Goal: Task Accomplishment & Management: Manage account settings

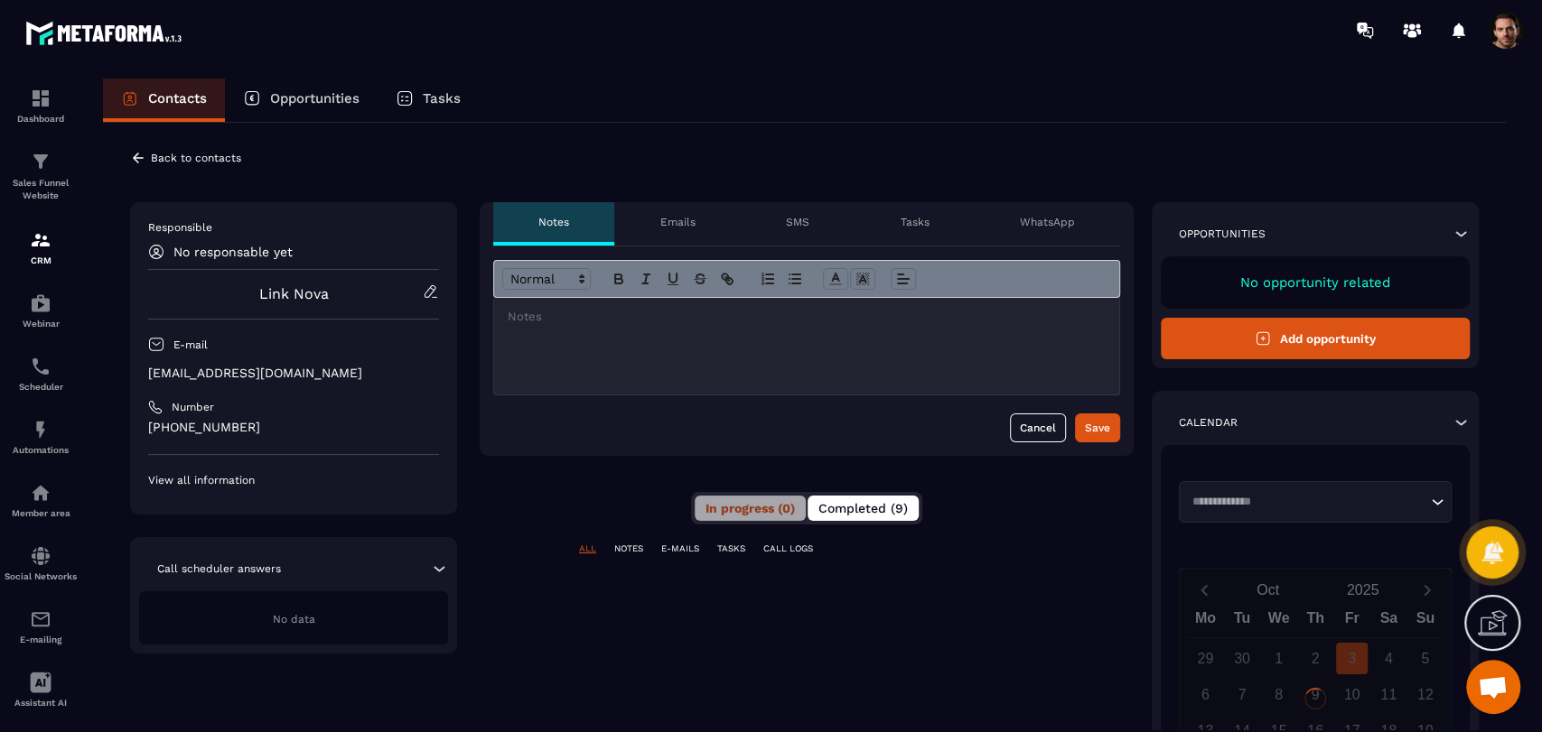
click at [889, 506] on span "Completed (9)" at bounding box center [862, 508] width 89 height 14
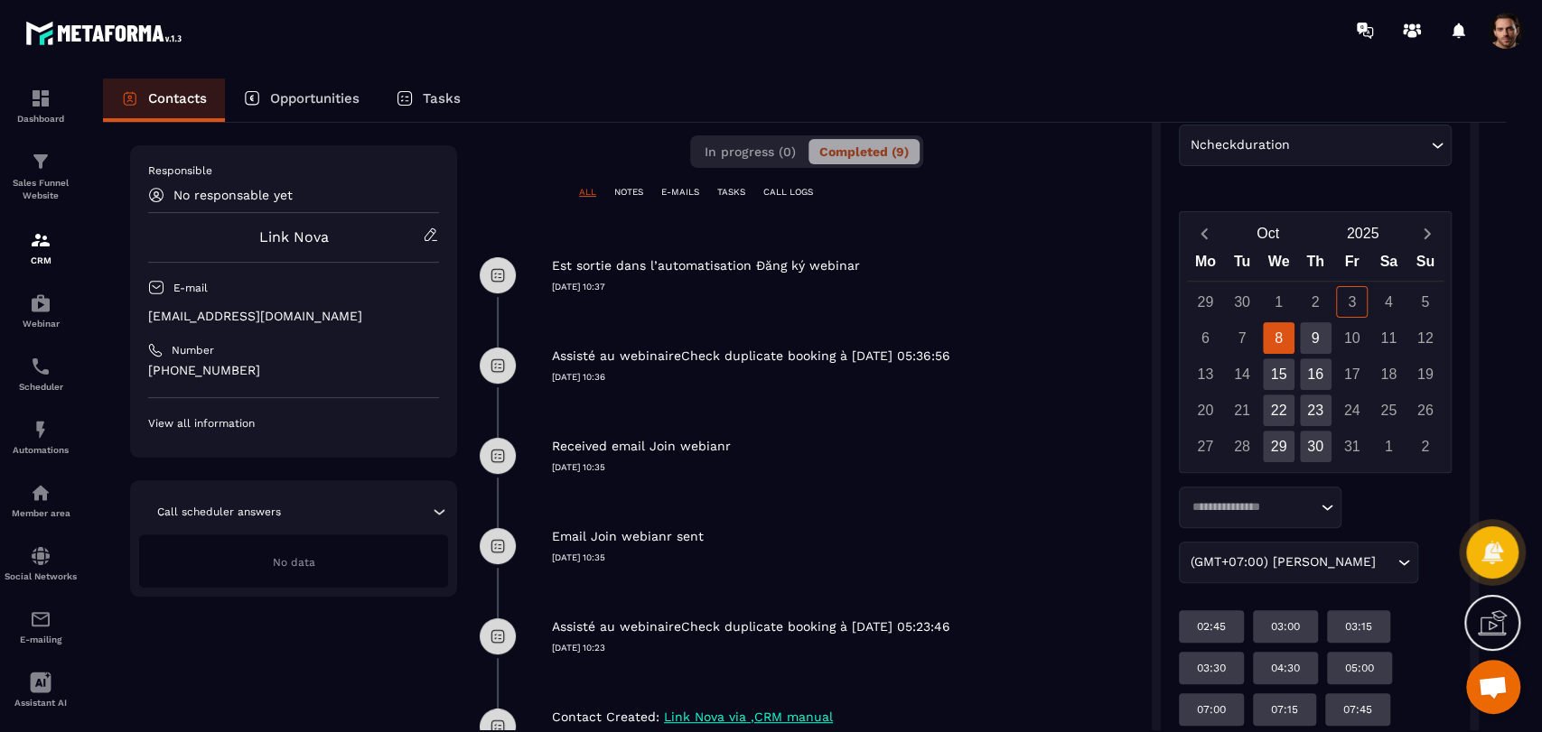
scroll to position [356, 0]
click at [51, 309] on img at bounding box center [41, 304] width 22 height 22
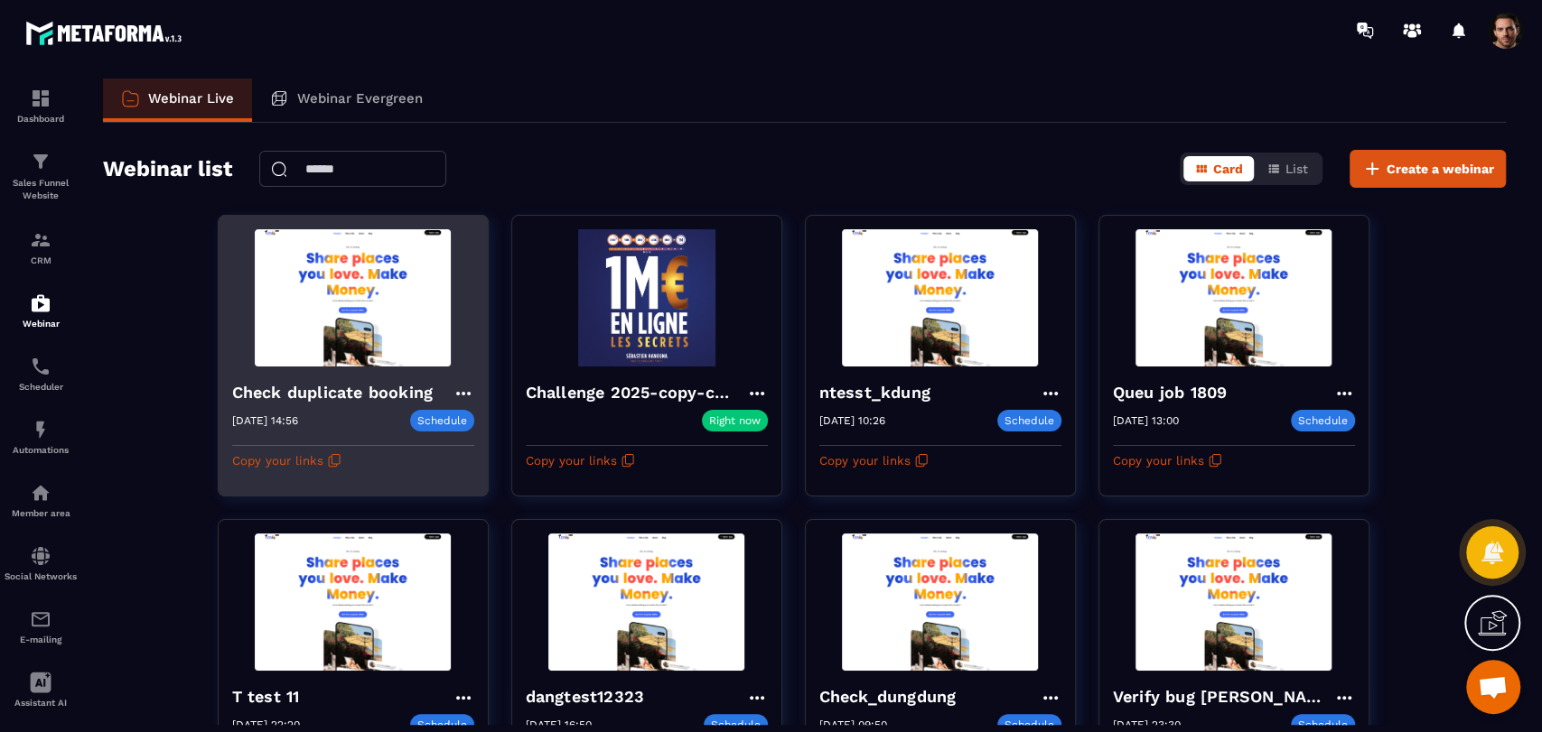
click at [452, 388] on icon at bounding box center [463, 394] width 22 height 22
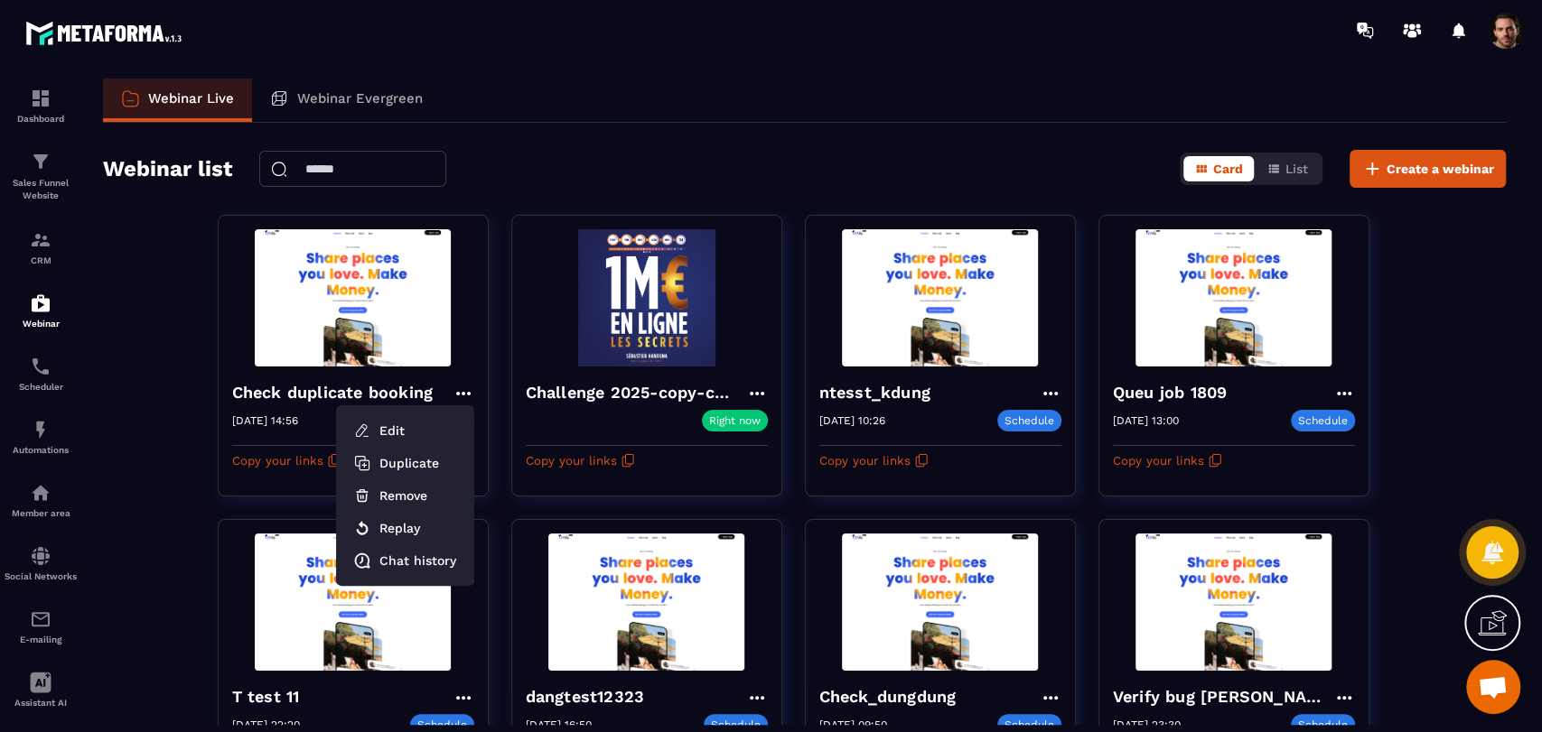
click at [701, 150] on div "Webinar list Card List Create a webinar" at bounding box center [804, 169] width 1402 height 38
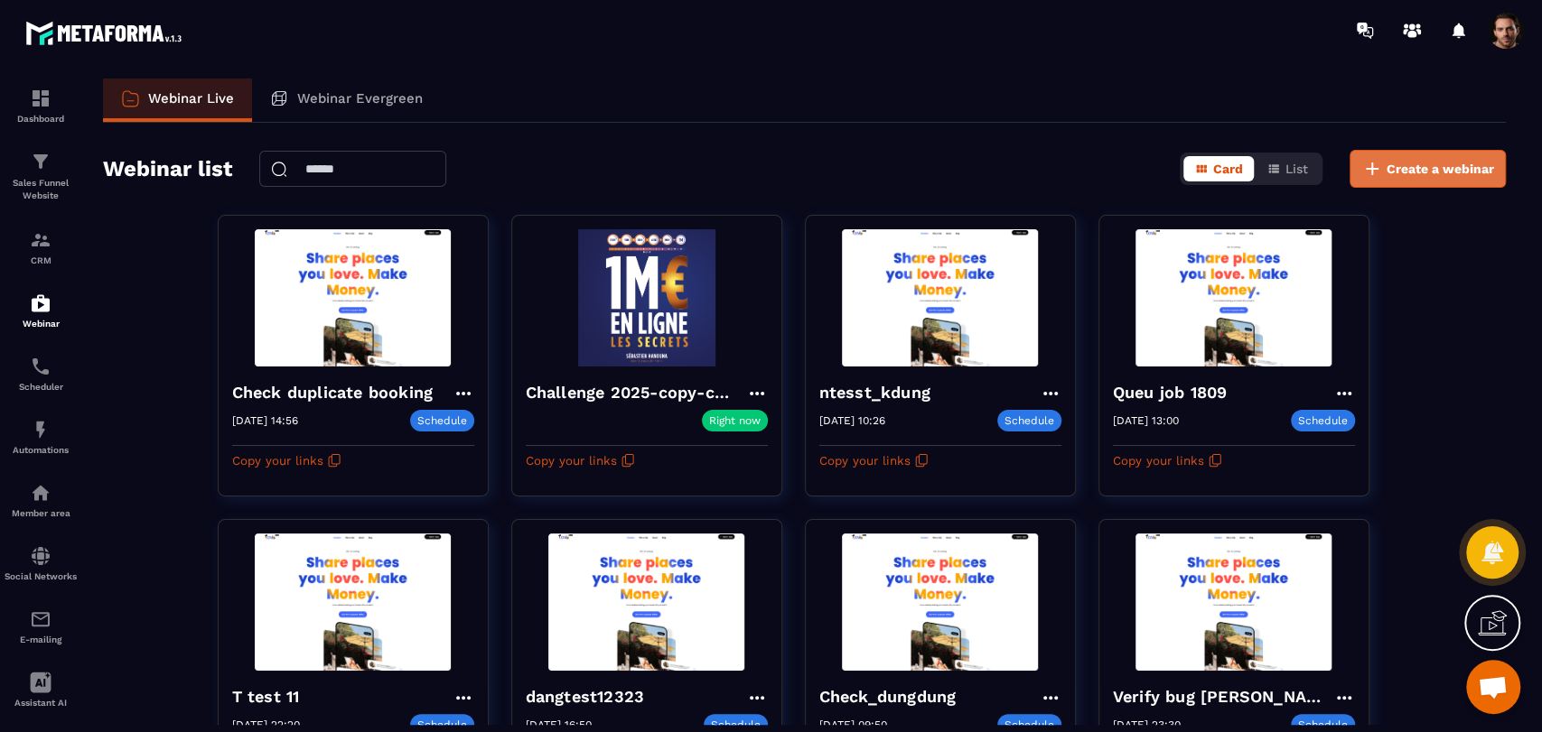
click at [1376, 165] on icon at bounding box center [1372, 169] width 22 height 22
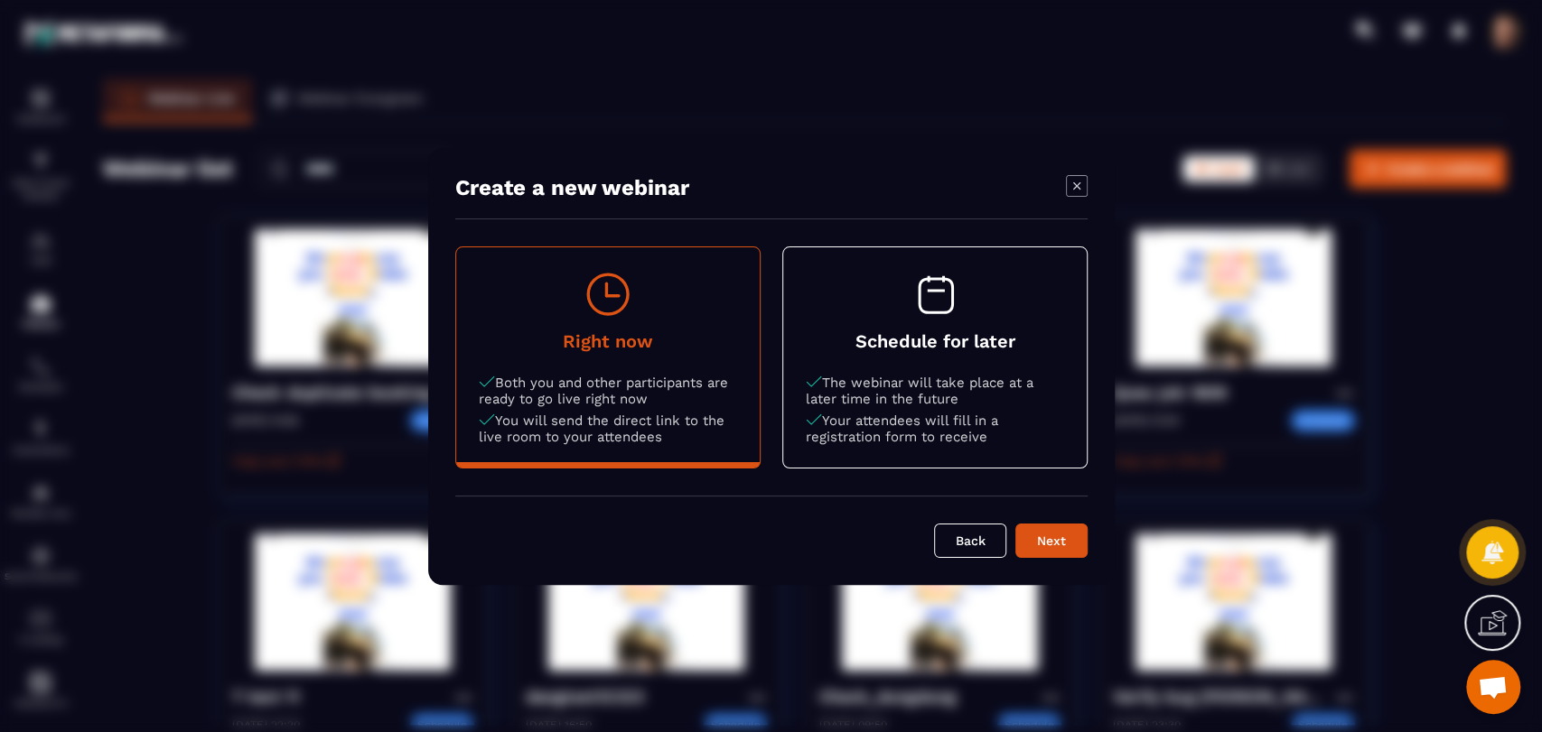
click at [863, 376] on p "The webinar will take place at a later time in the future" at bounding box center [935, 391] width 258 height 33
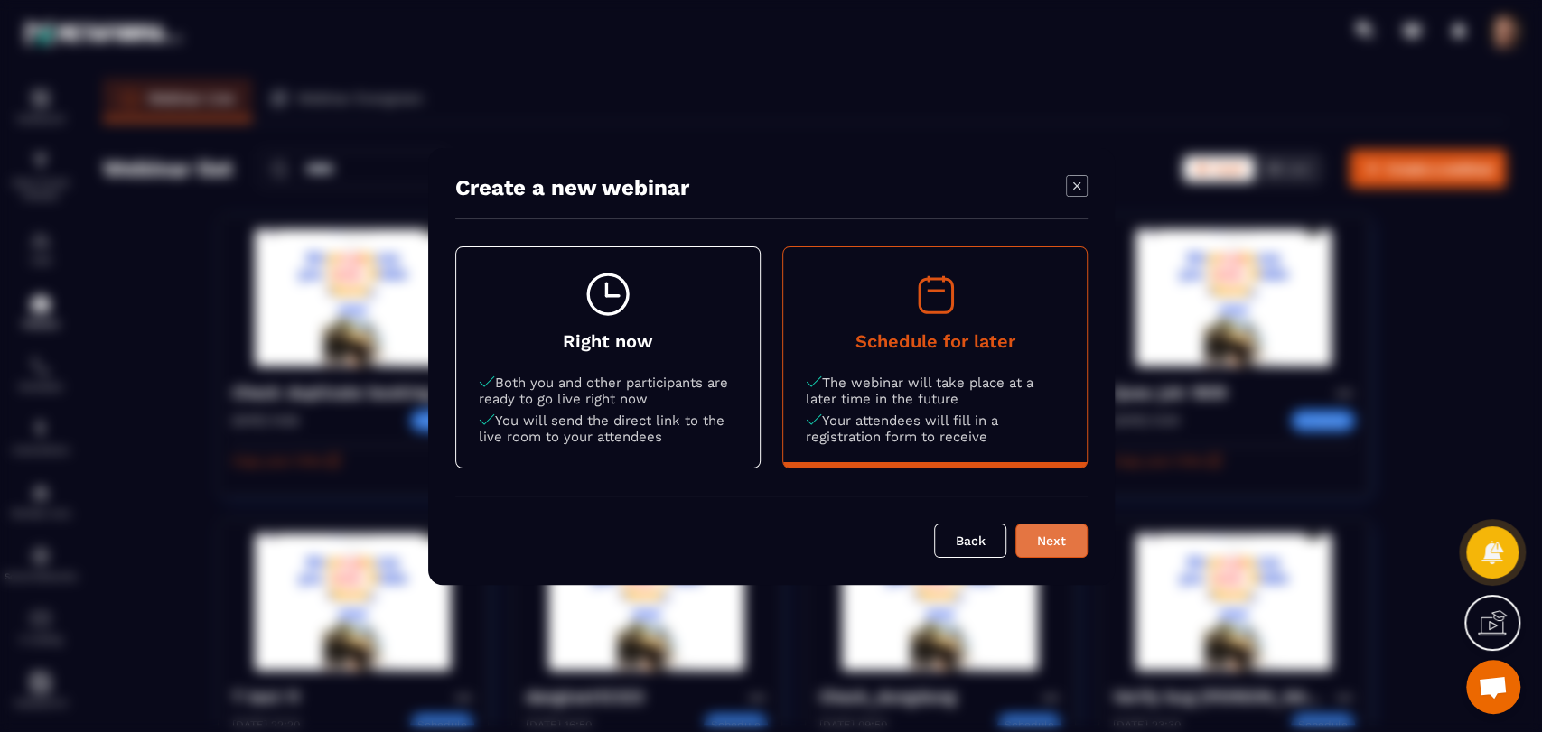
click at [1040, 554] on button "Next" at bounding box center [1051, 541] width 72 height 34
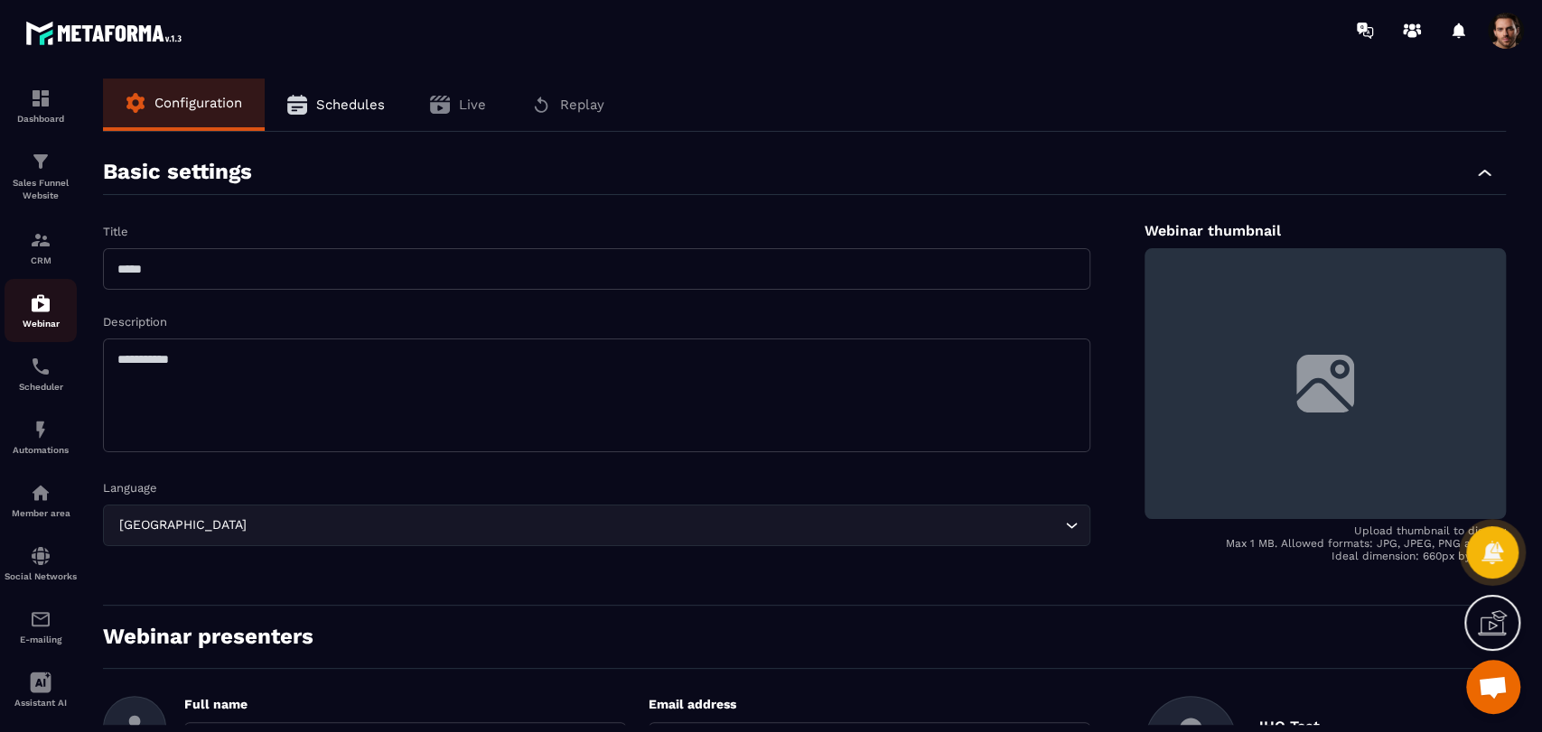
click at [30, 297] on img at bounding box center [41, 304] width 22 height 22
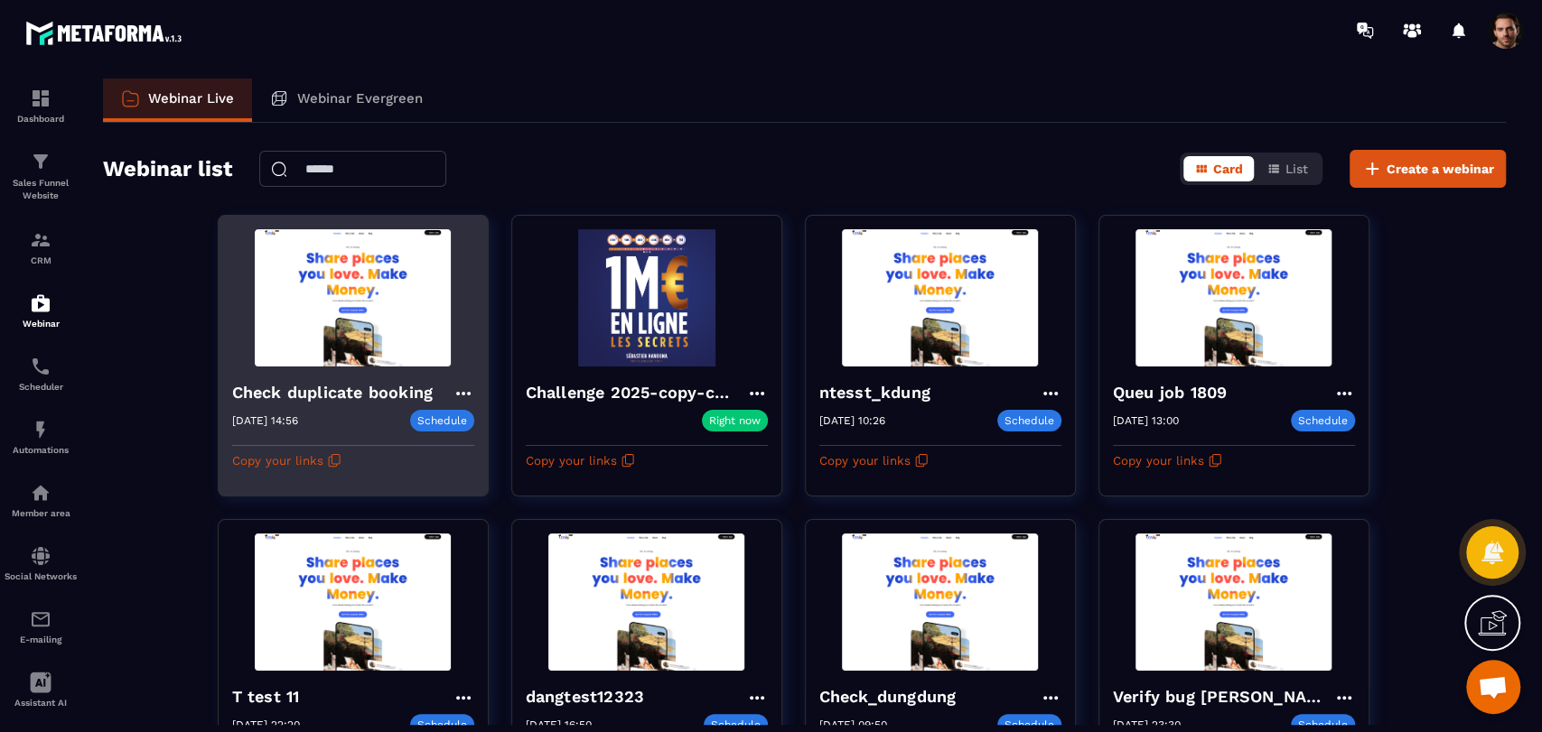
click at [464, 387] on icon at bounding box center [463, 394] width 22 height 22
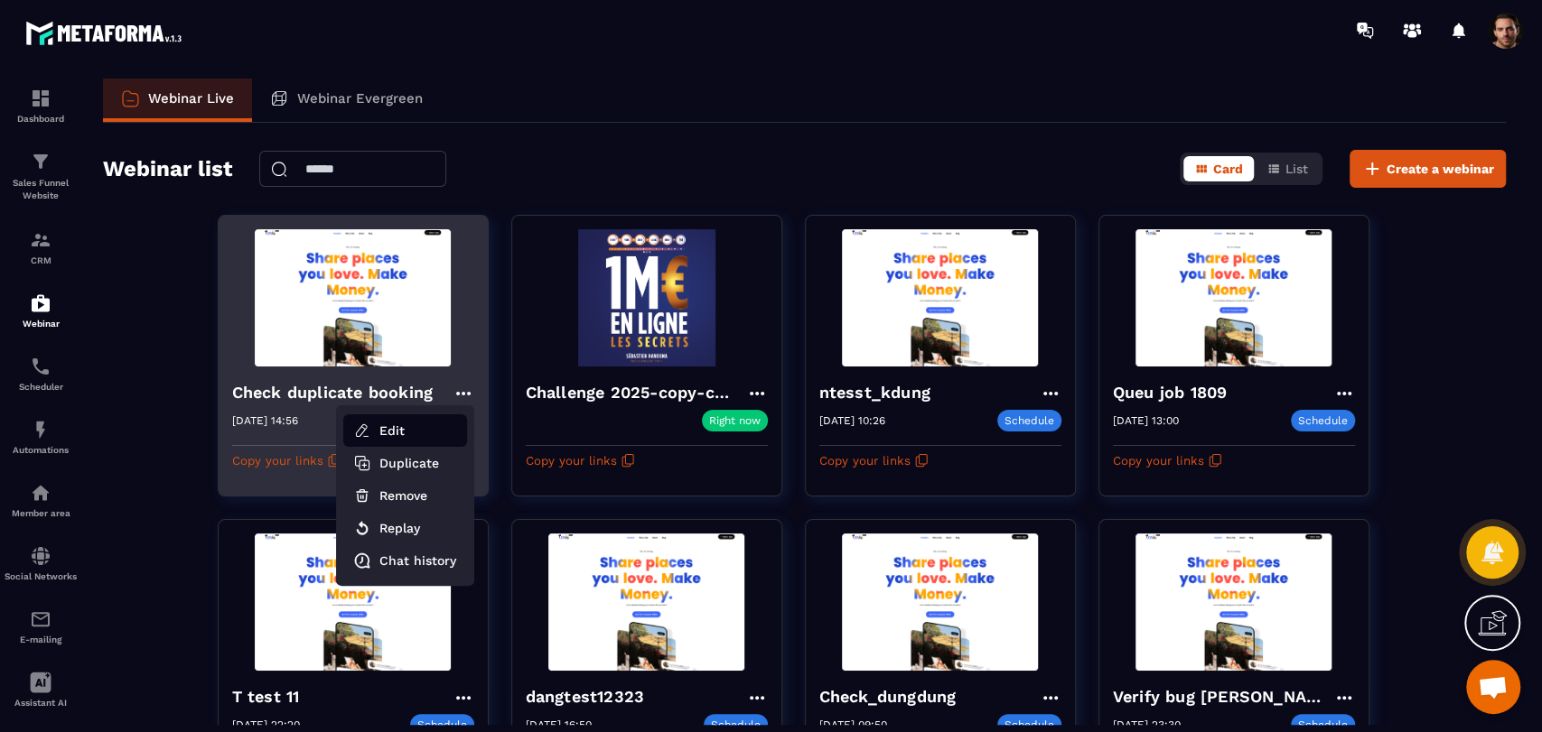
click at [451, 421] on button "Edit" at bounding box center [405, 431] width 124 height 33
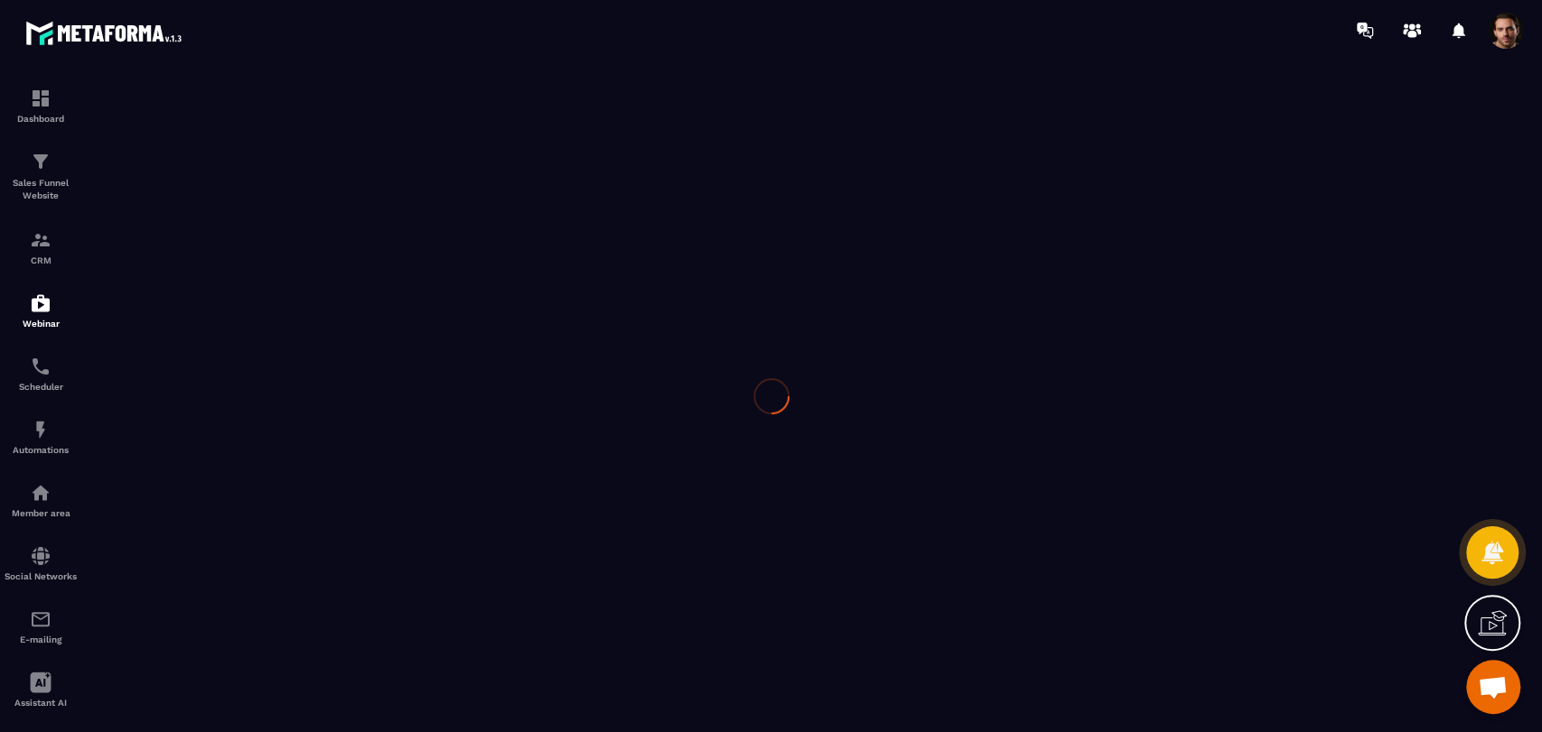
type input "**********"
type textarea "**********"
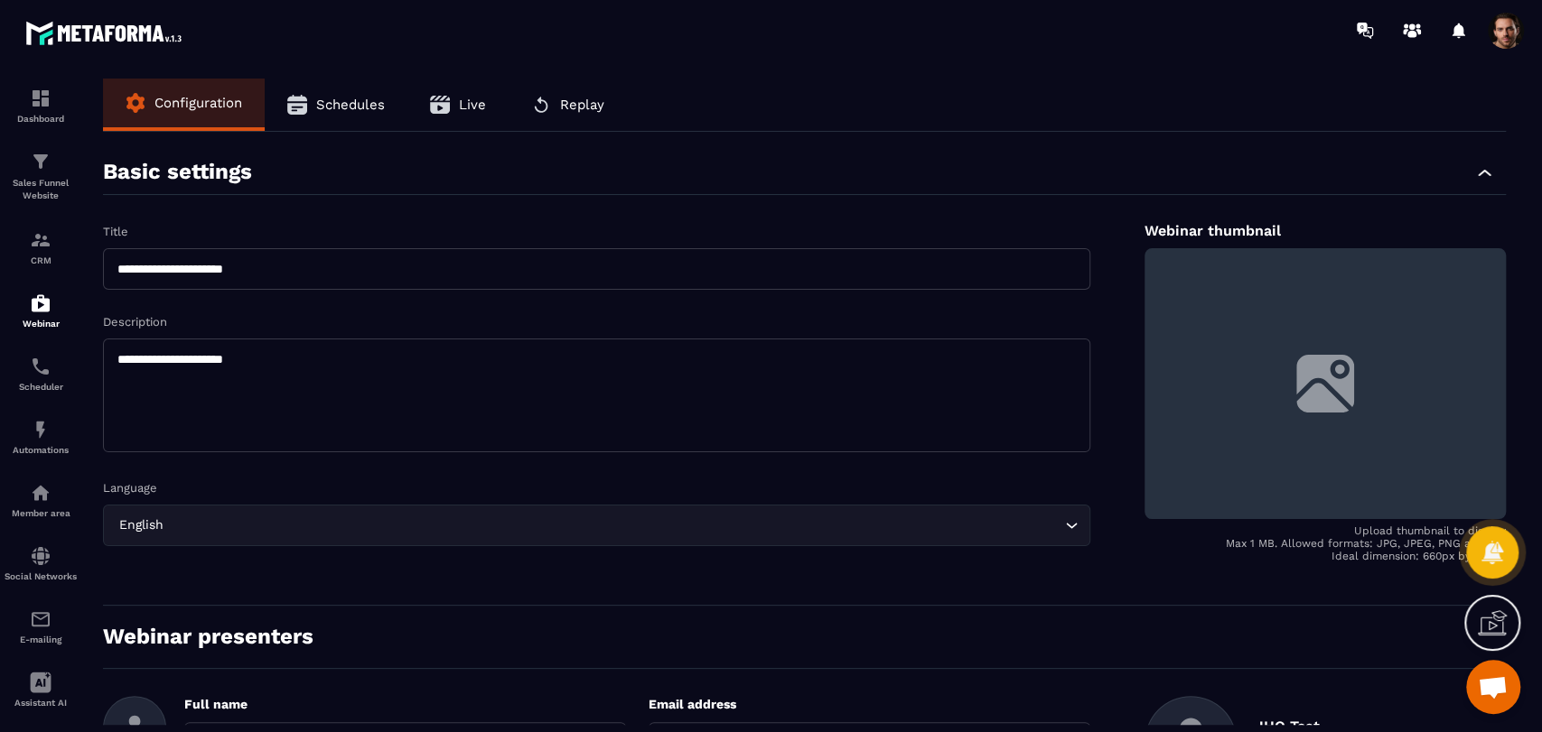
click at [480, 100] on span "Live" at bounding box center [472, 105] width 27 height 16
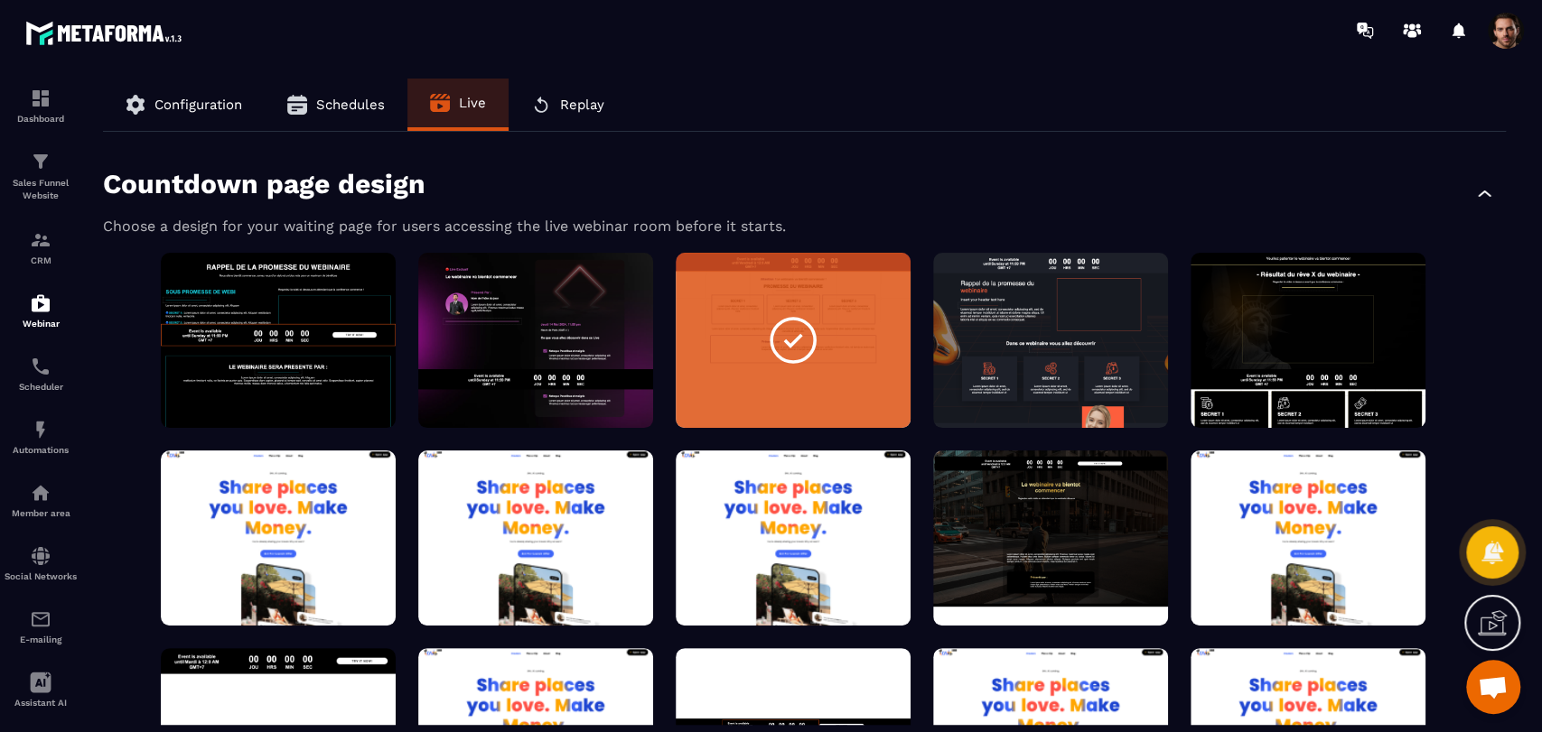
click at [526, 100] on button "Replay" at bounding box center [567, 105] width 118 height 52
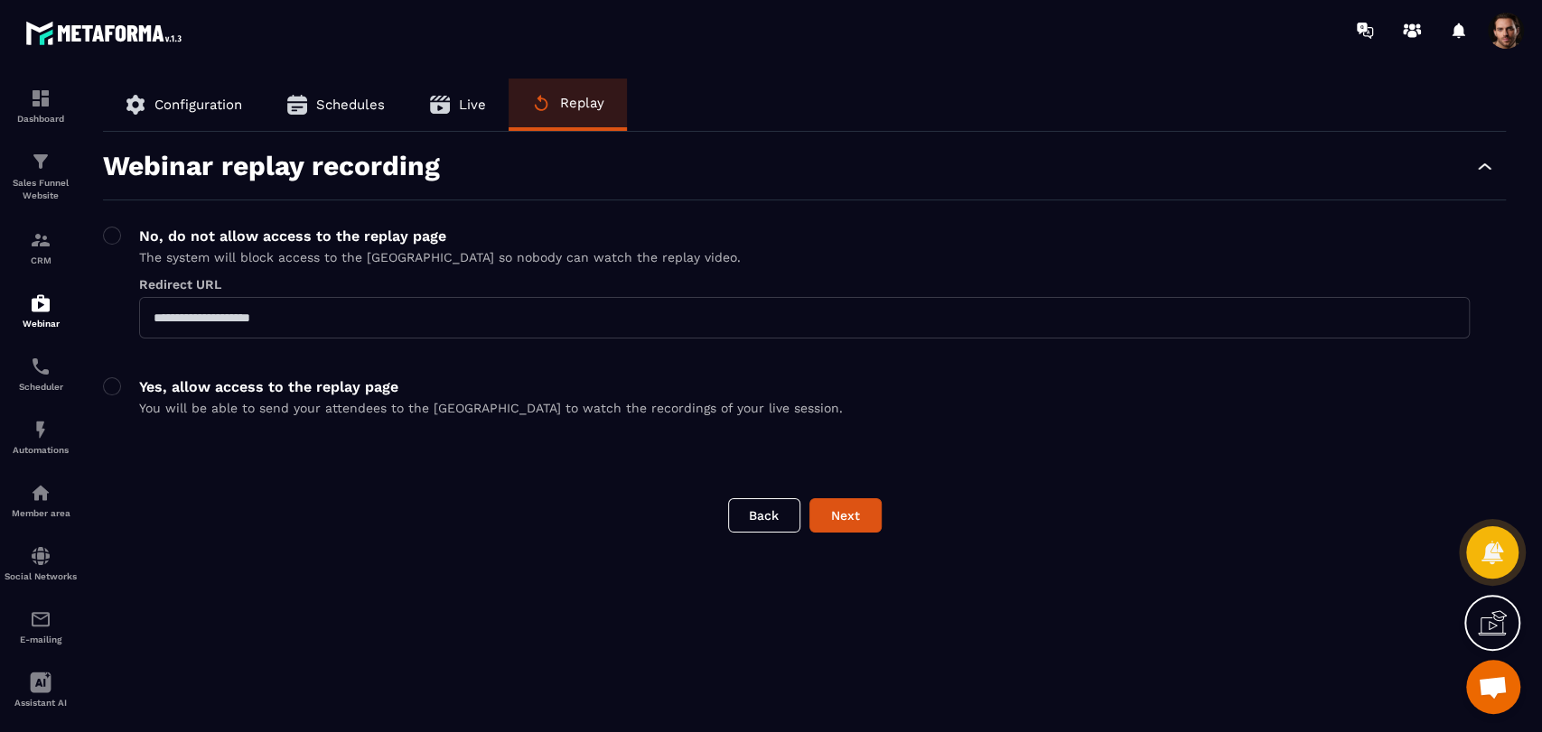
click at [405, 103] on button "Schedules" at bounding box center [336, 105] width 143 height 52
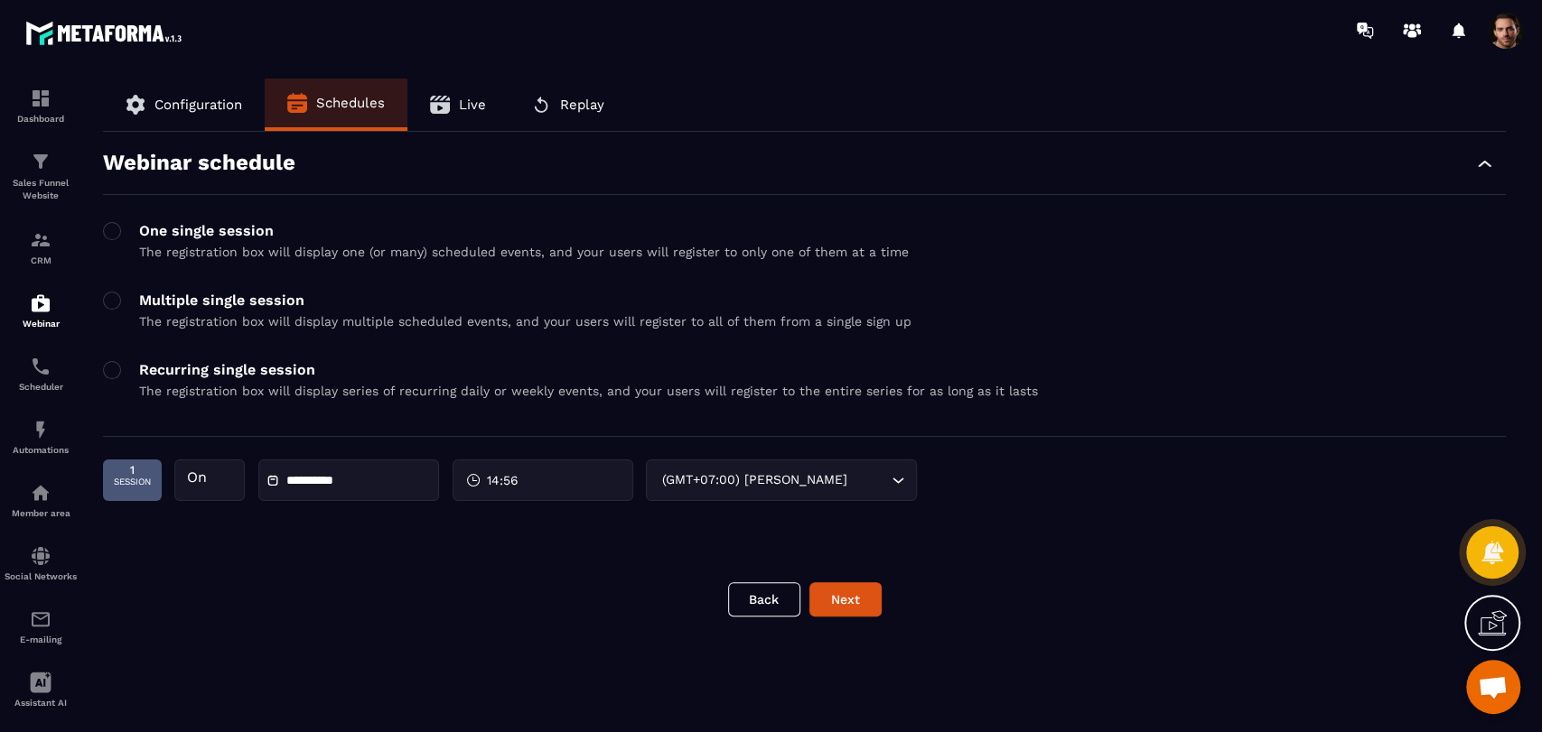
click at [445, 112] on icon "button" at bounding box center [440, 105] width 20 height 18
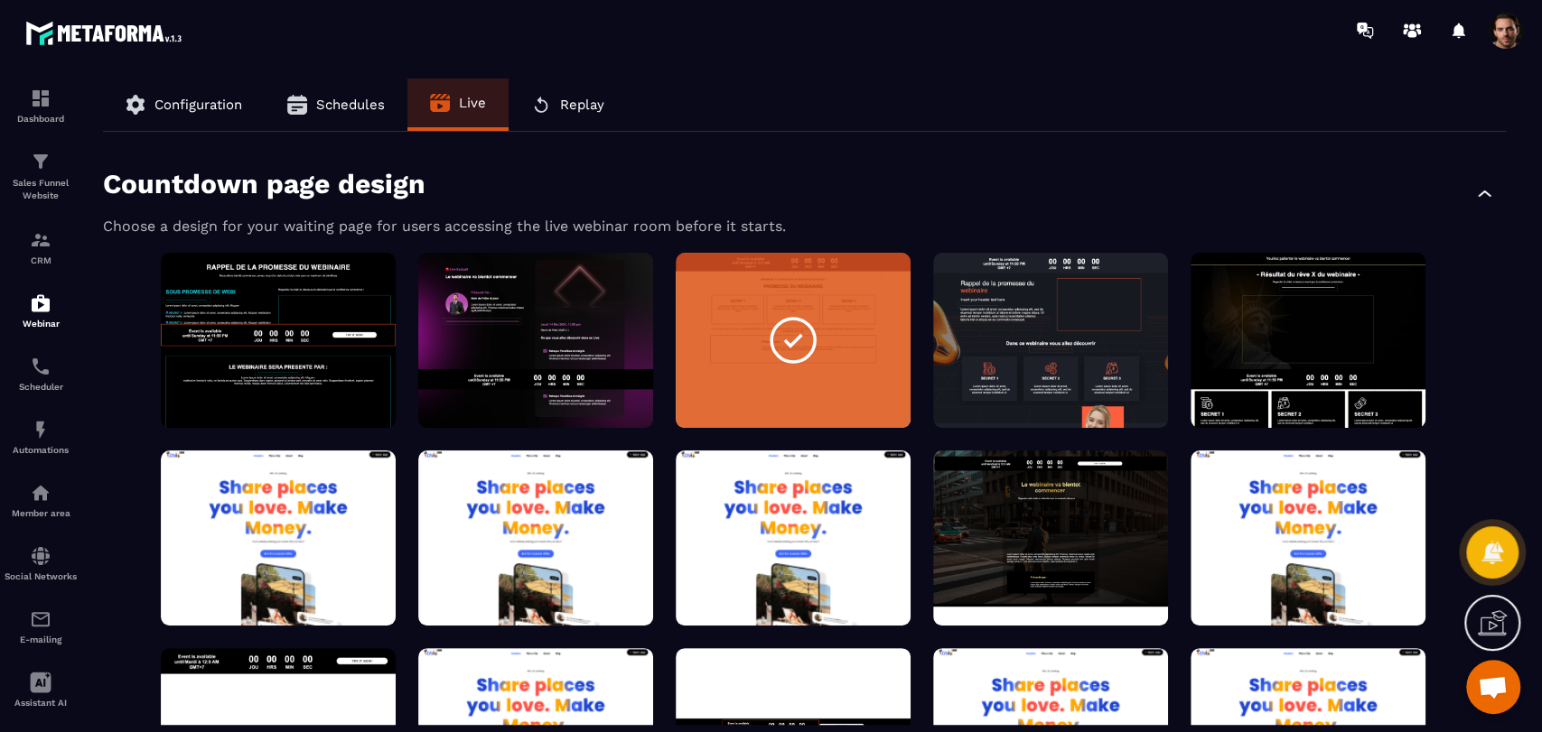
click at [347, 114] on button "Schedules" at bounding box center [336, 105] width 143 height 52
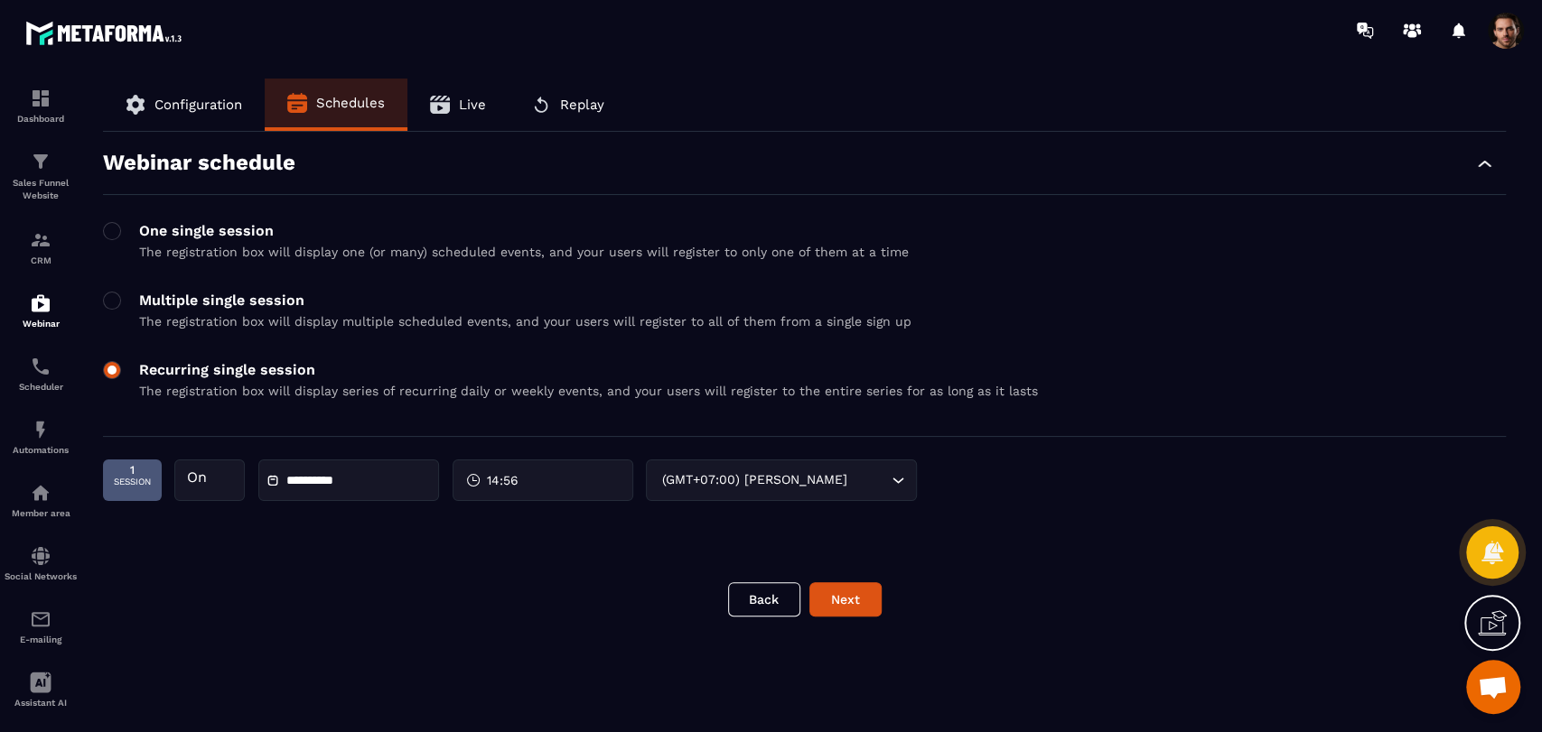
click at [117, 363] on span at bounding box center [112, 370] width 18 height 18
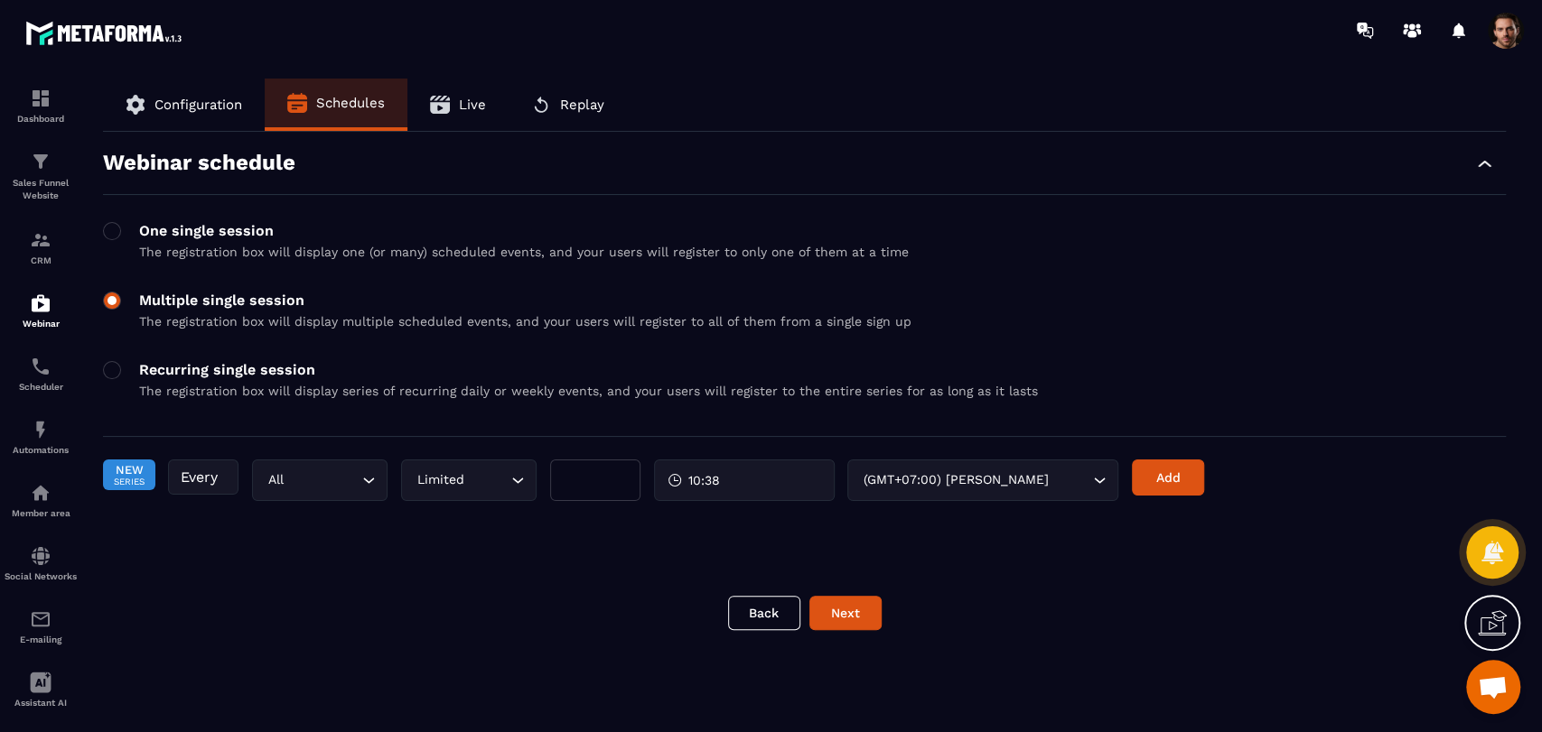
click at [111, 322] on label at bounding box center [112, 316] width 18 height 48
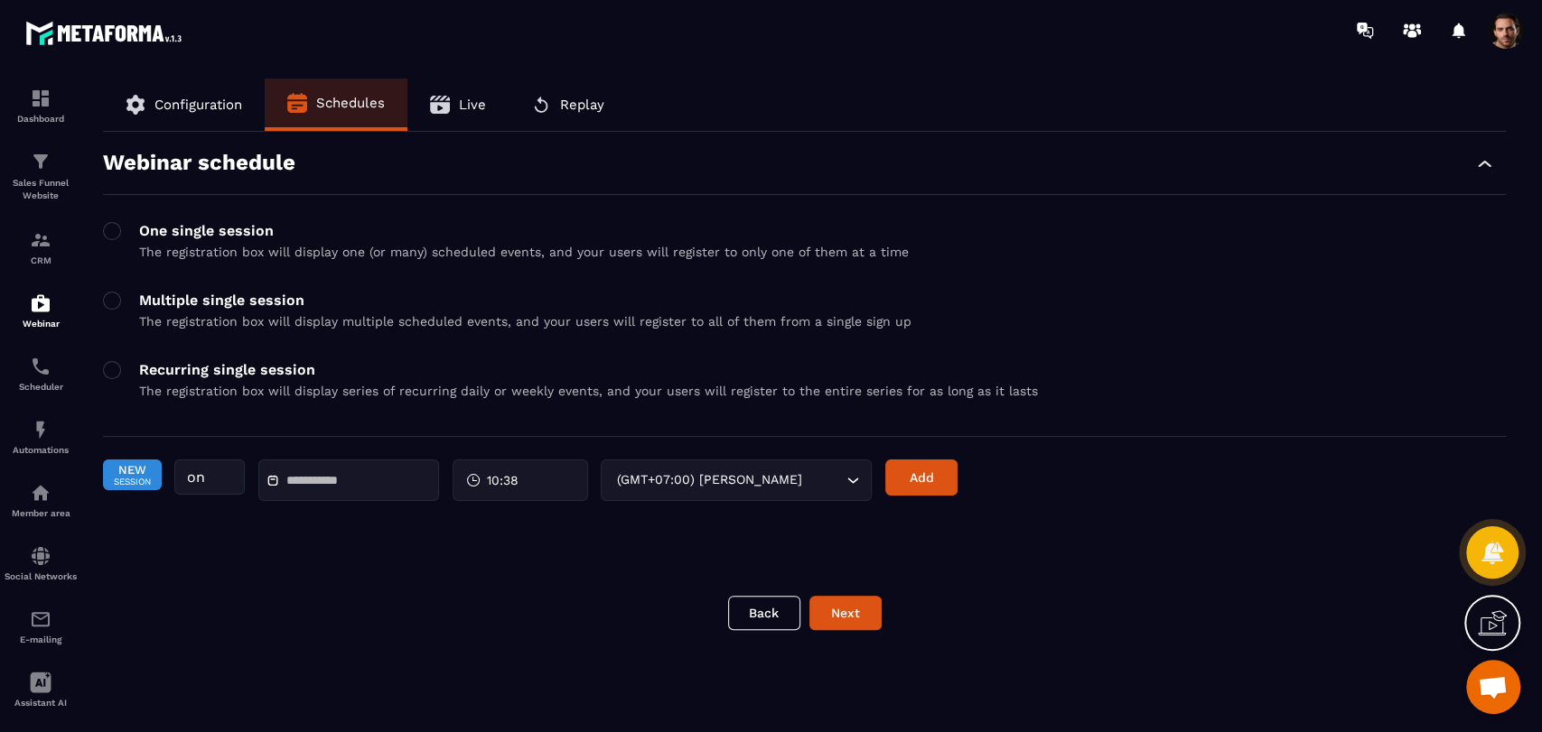
click at [377, 493] on div at bounding box center [348, 481] width 181 height 42
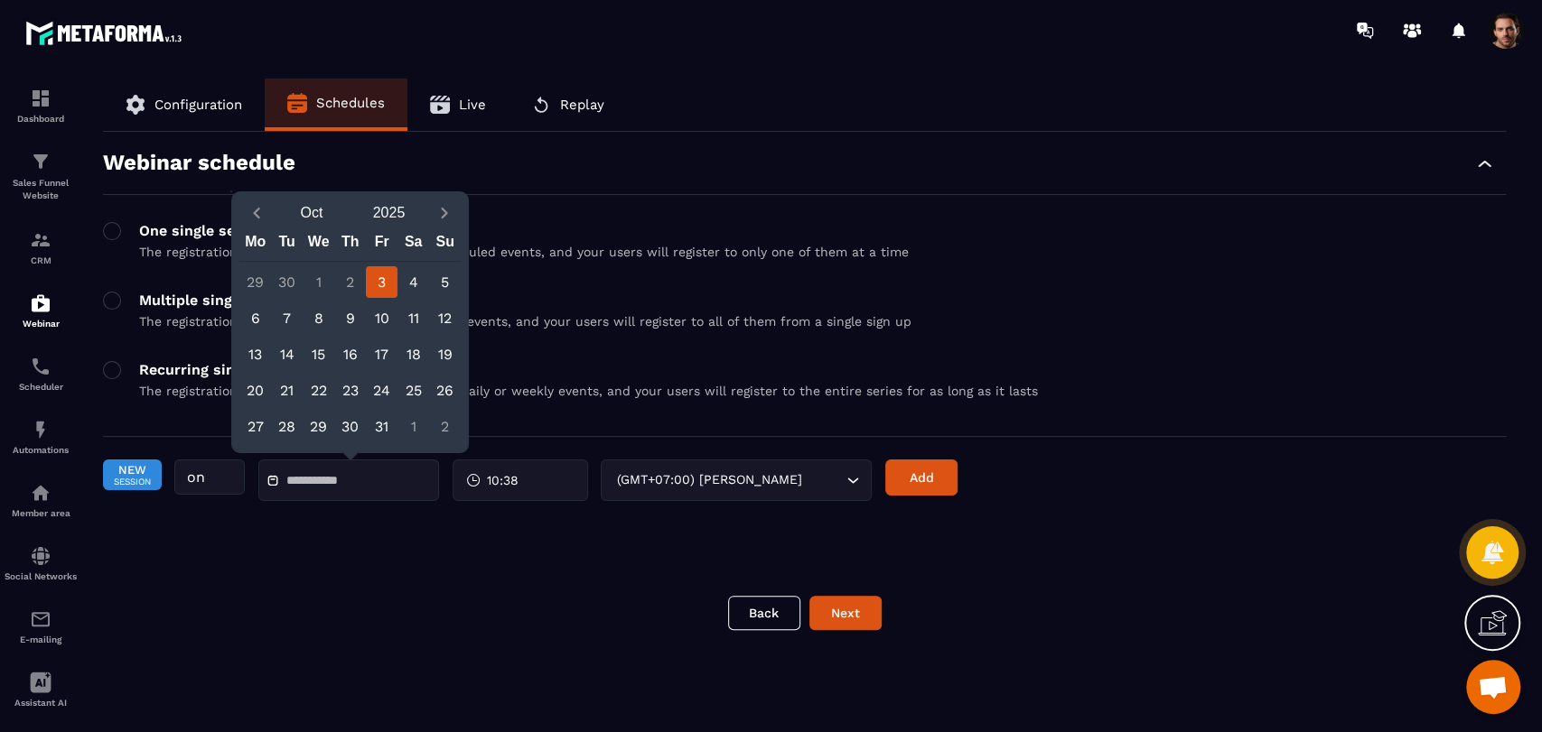
click at [382, 290] on div "3" at bounding box center [382, 282] width 32 height 32
type input "**********"
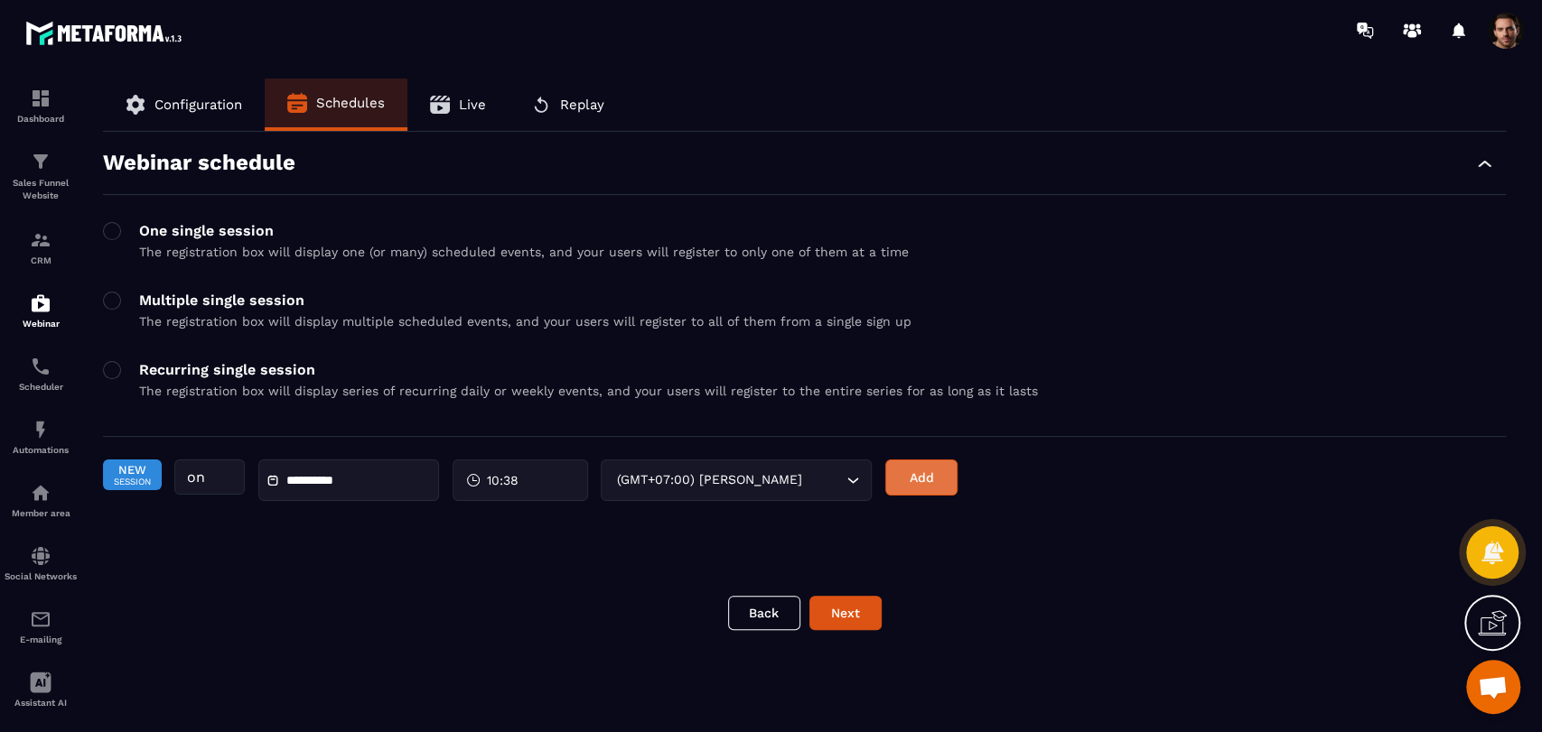
click at [926, 480] on button "Add" at bounding box center [921, 478] width 72 height 36
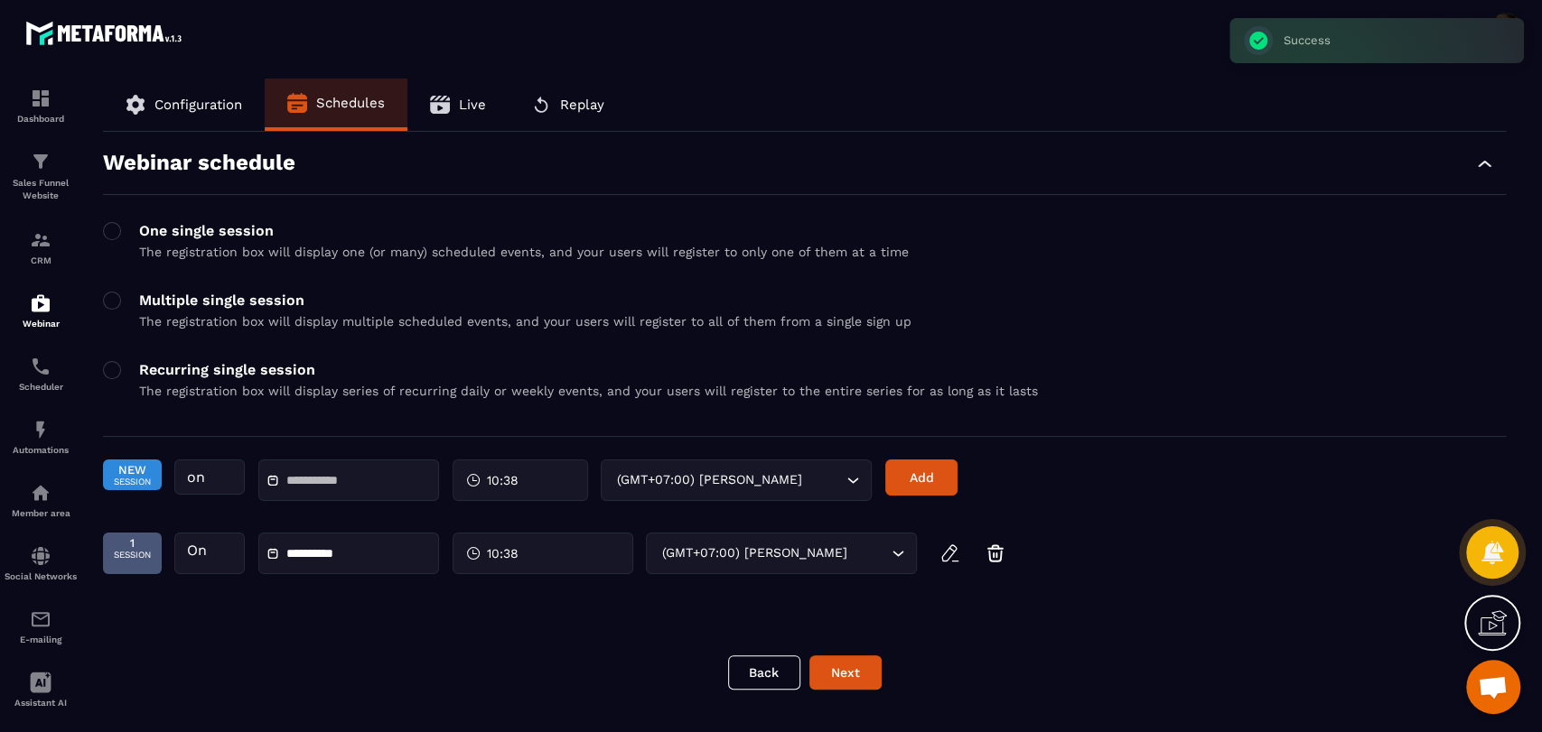
click at [318, 484] on input "text" at bounding box center [349, 481] width 126 height 14
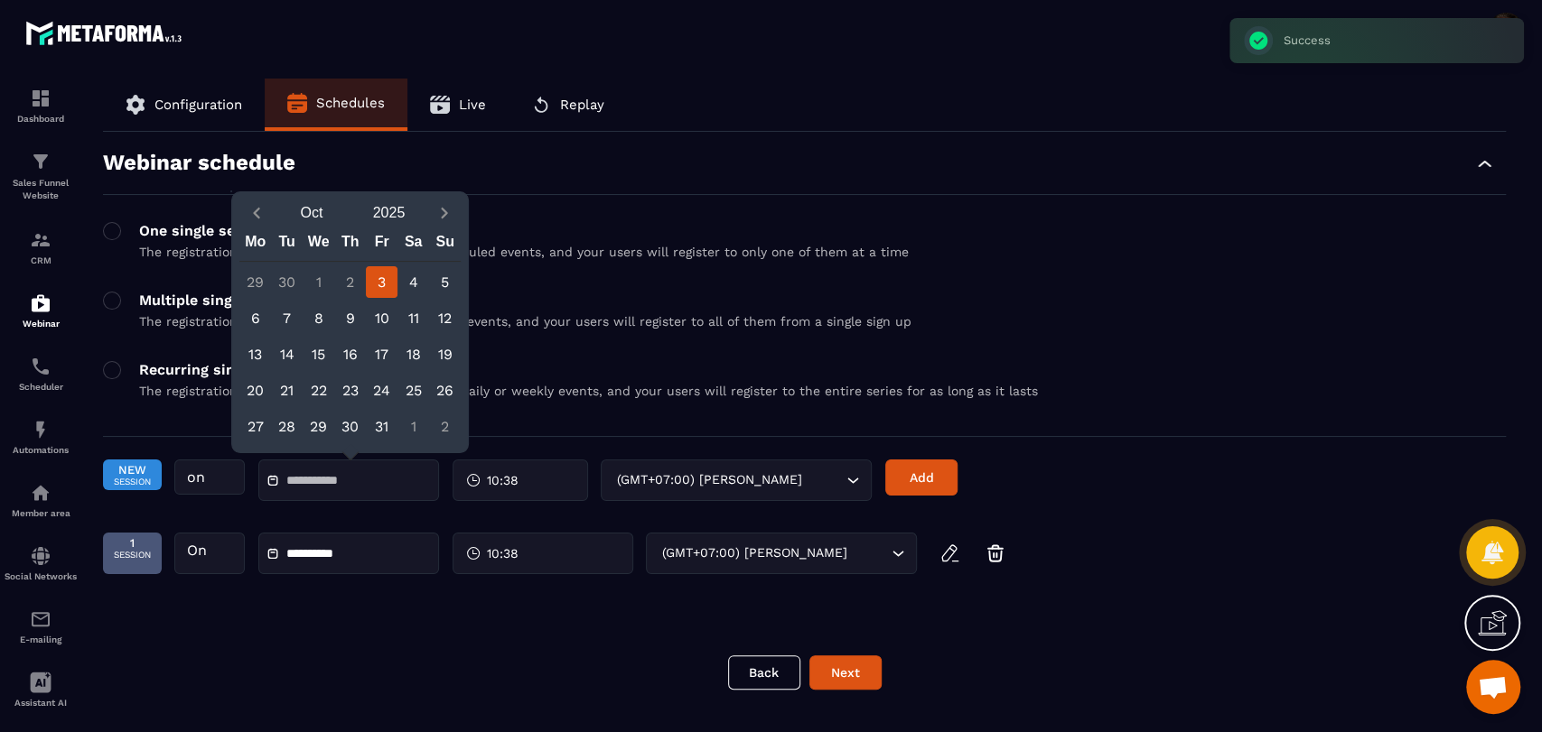
click at [386, 276] on div "3" at bounding box center [382, 282] width 32 height 32
type input "**********"
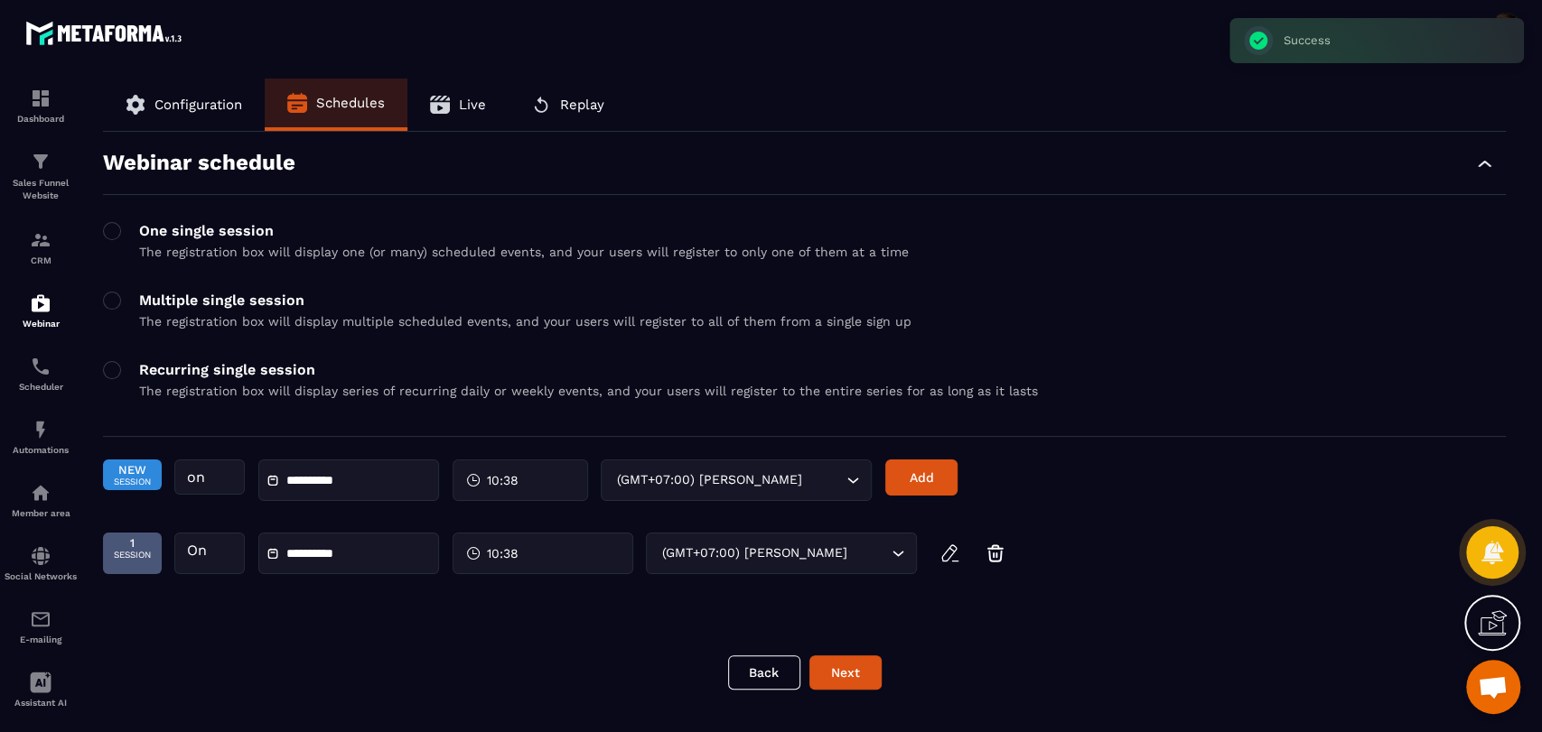
click at [542, 487] on div "10:38" at bounding box center [519, 481] width 135 height 42
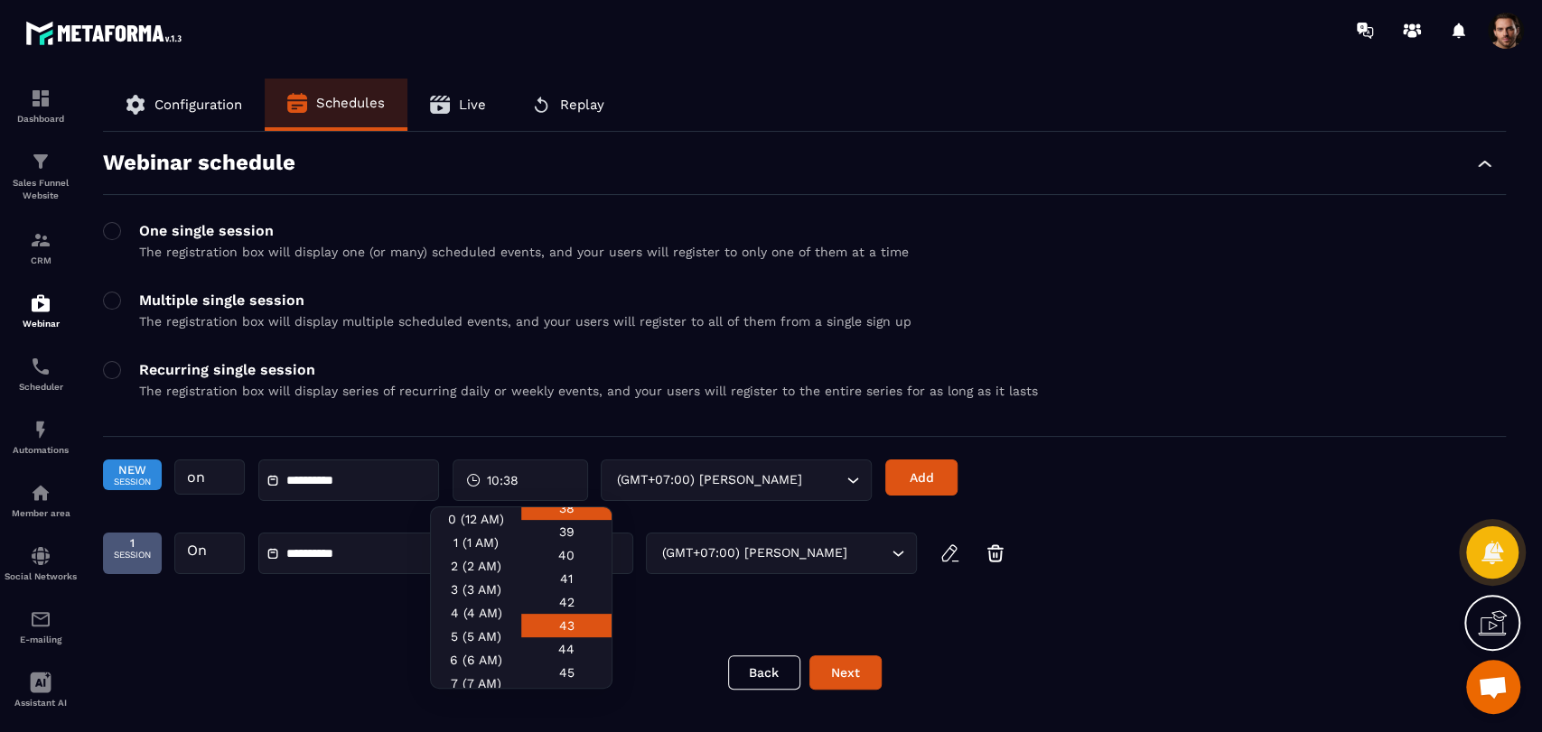
scroll to position [1104, 0]
click at [570, 601] on div "50" at bounding box center [566, 589] width 90 height 23
click at [896, 479] on button "Add" at bounding box center [921, 478] width 72 height 36
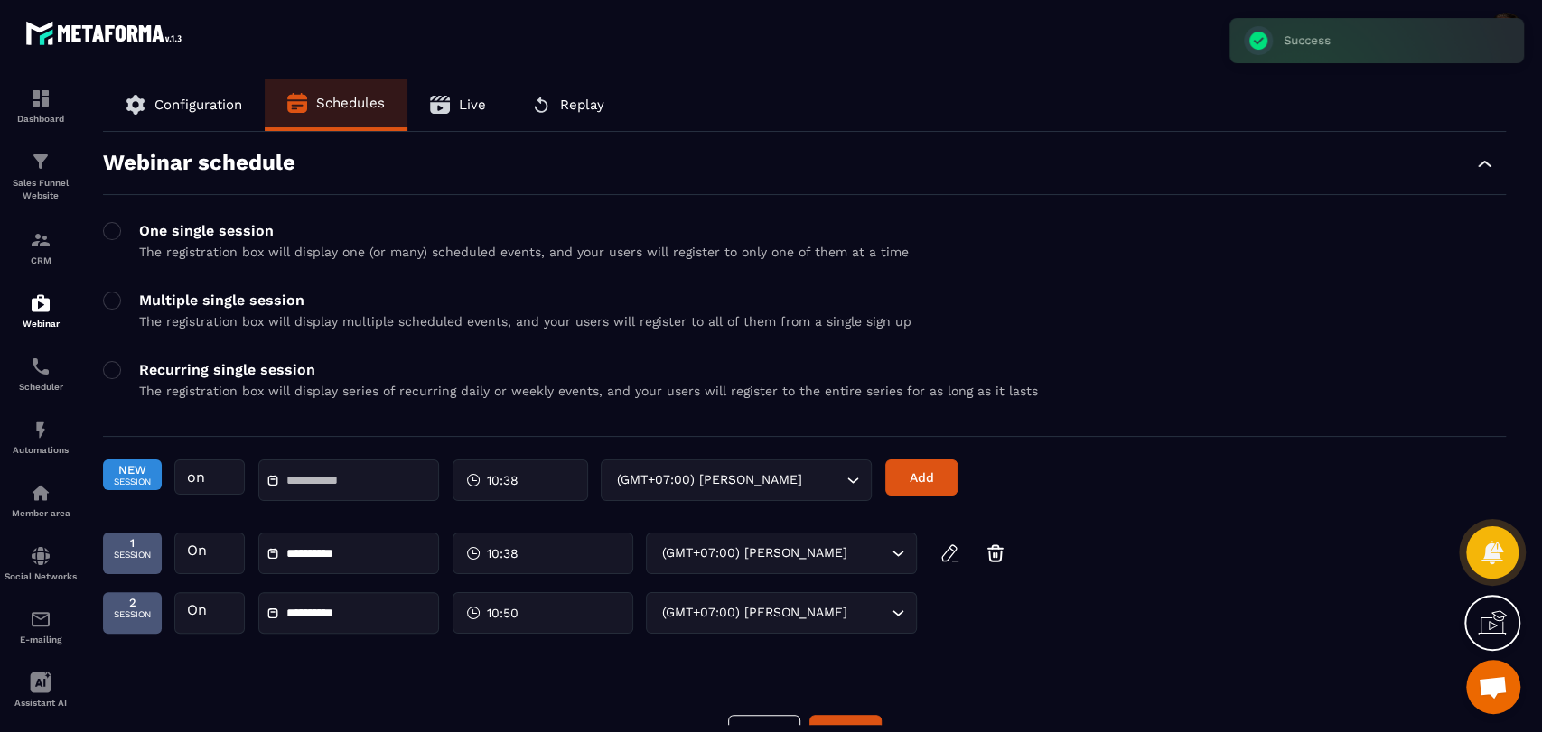
scroll to position [43, 0]
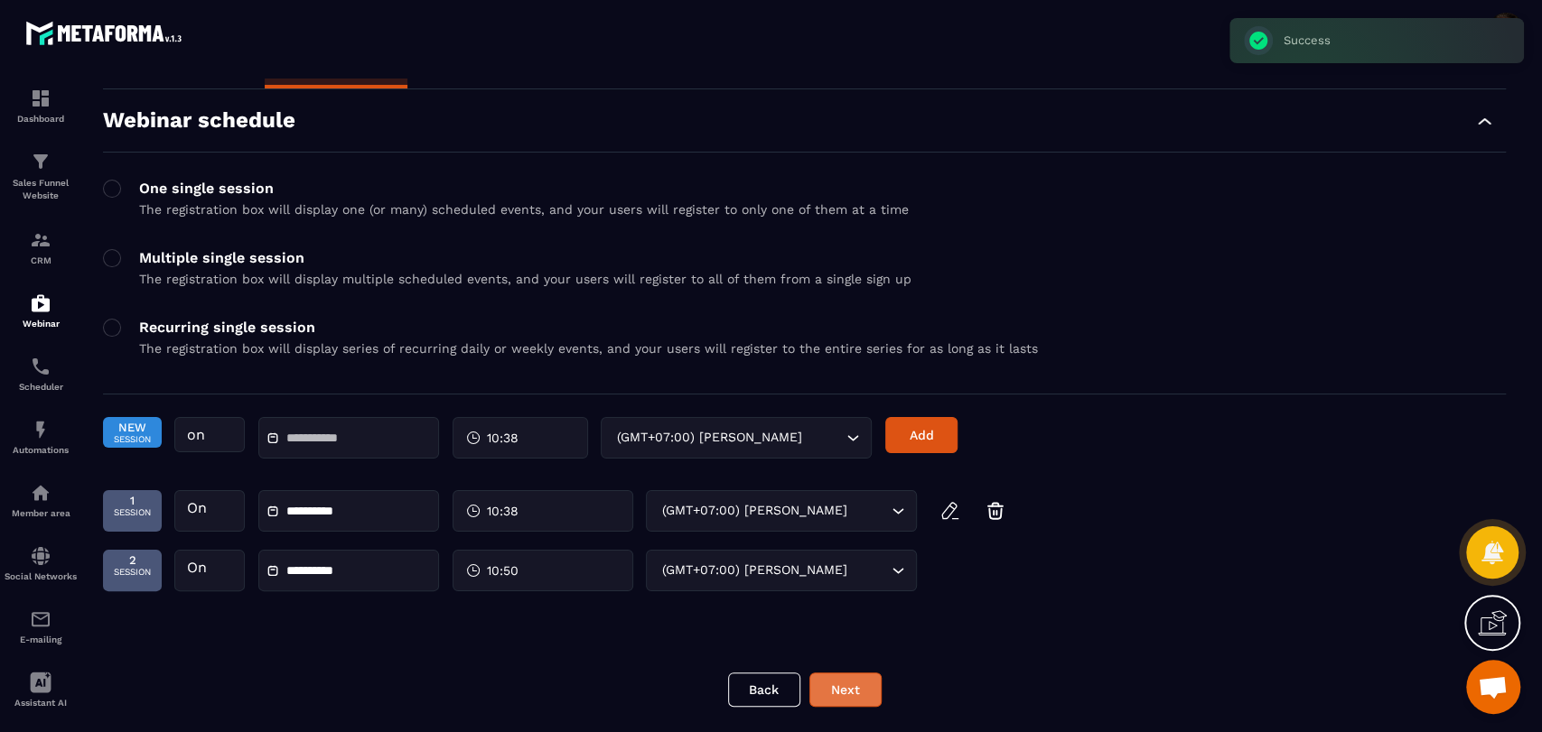
click at [843, 693] on button "Next" at bounding box center [845, 690] width 72 height 34
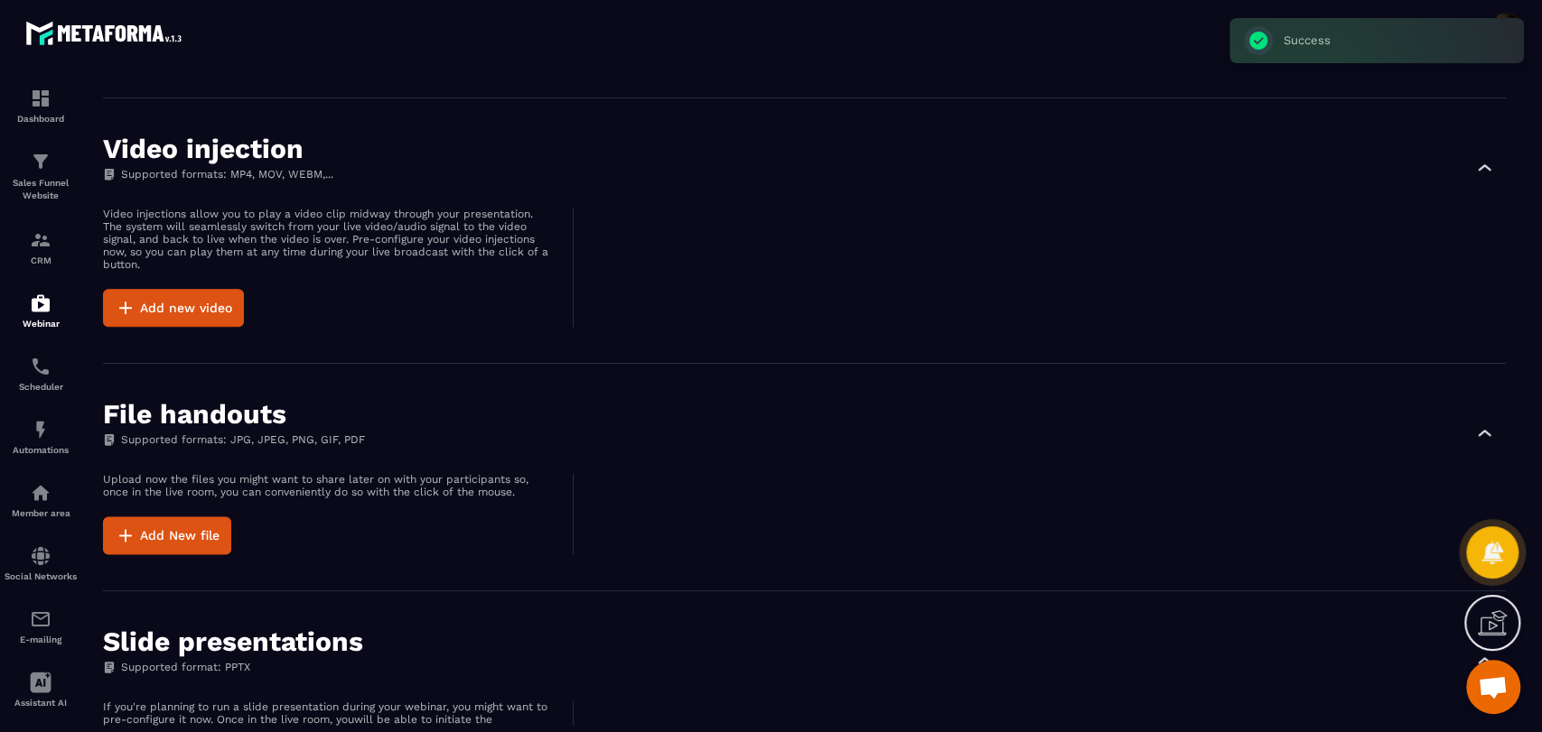
scroll to position [1648, 0]
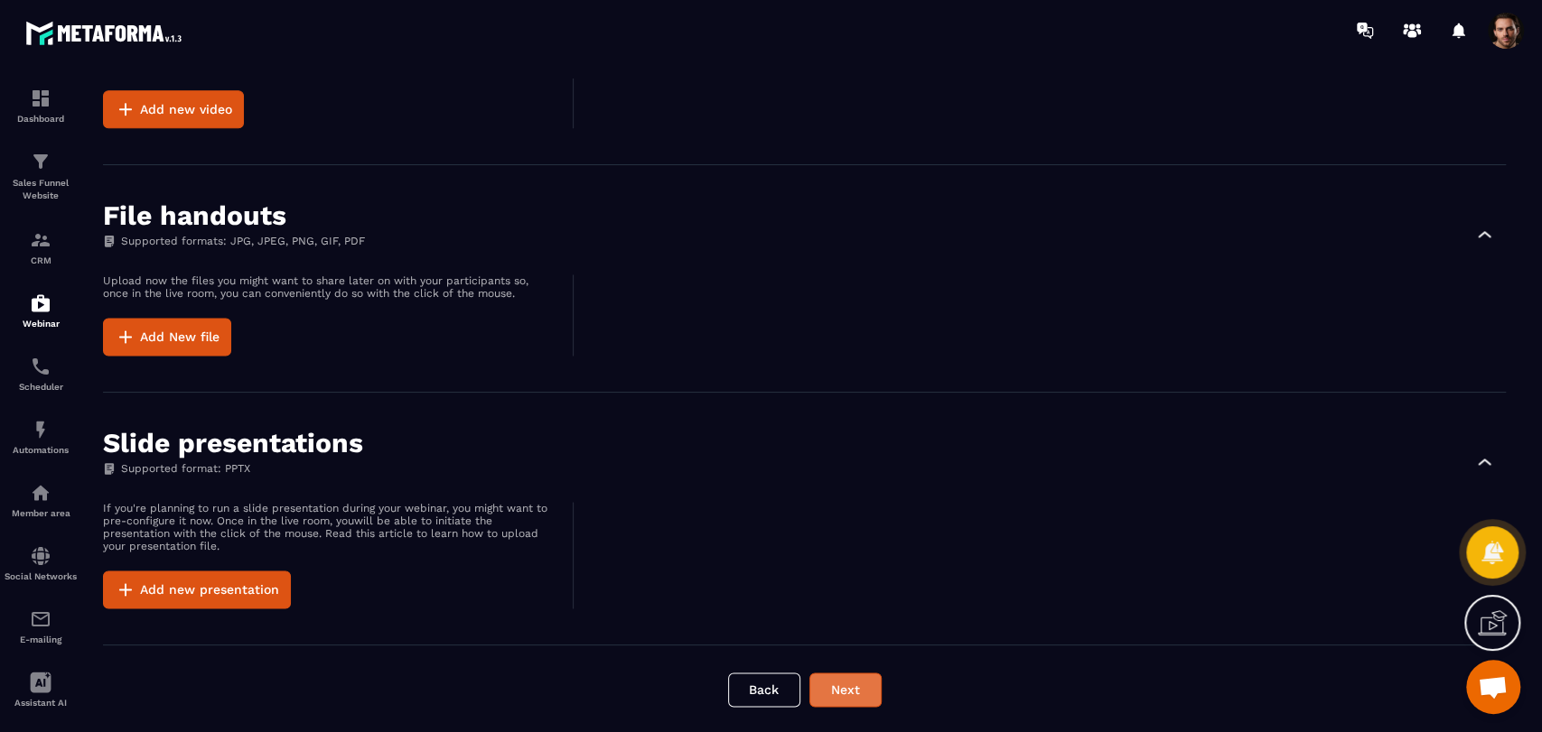
click at [843, 690] on button "Next" at bounding box center [845, 690] width 72 height 34
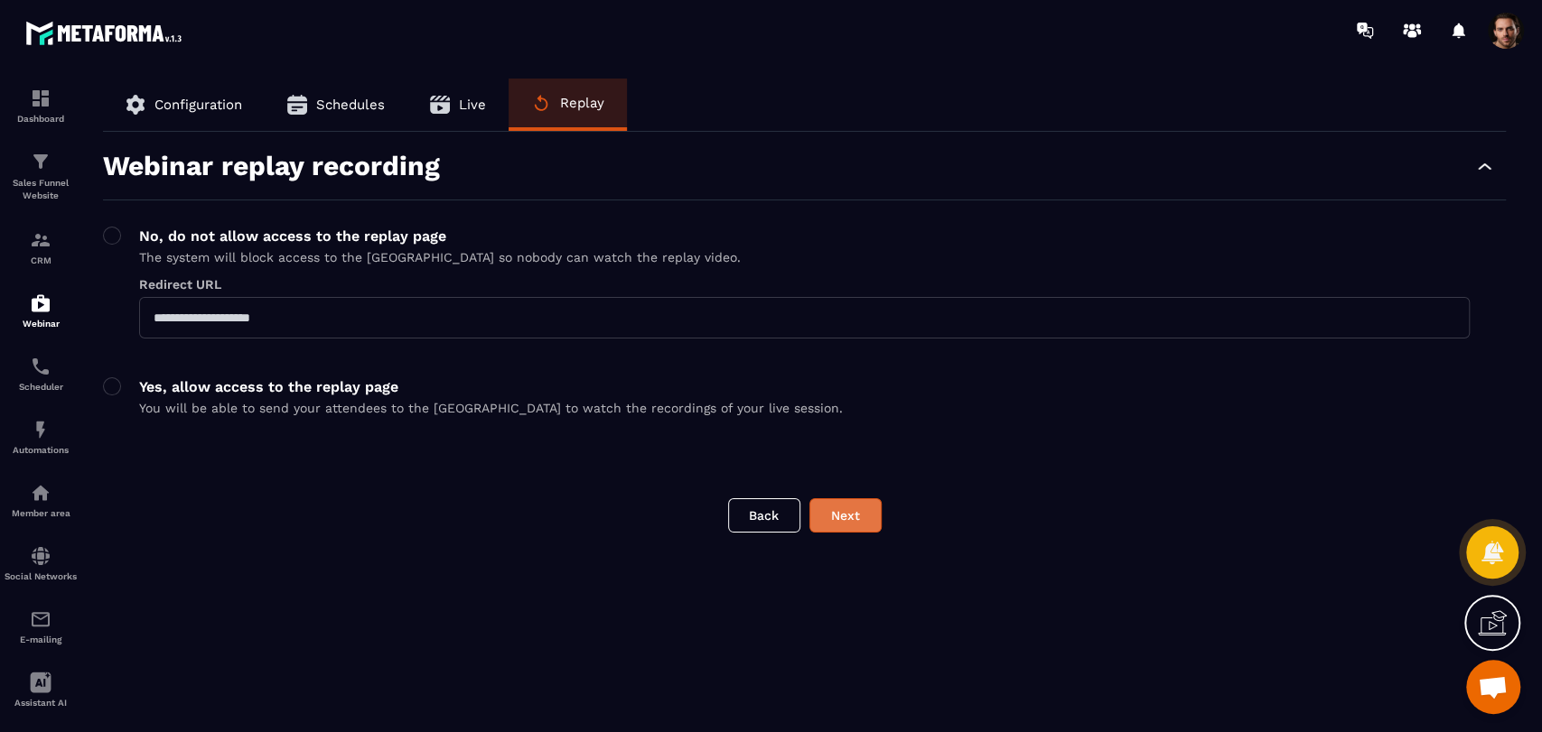
scroll to position [0, 0]
click at [856, 522] on button "Next" at bounding box center [845, 515] width 72 height 34
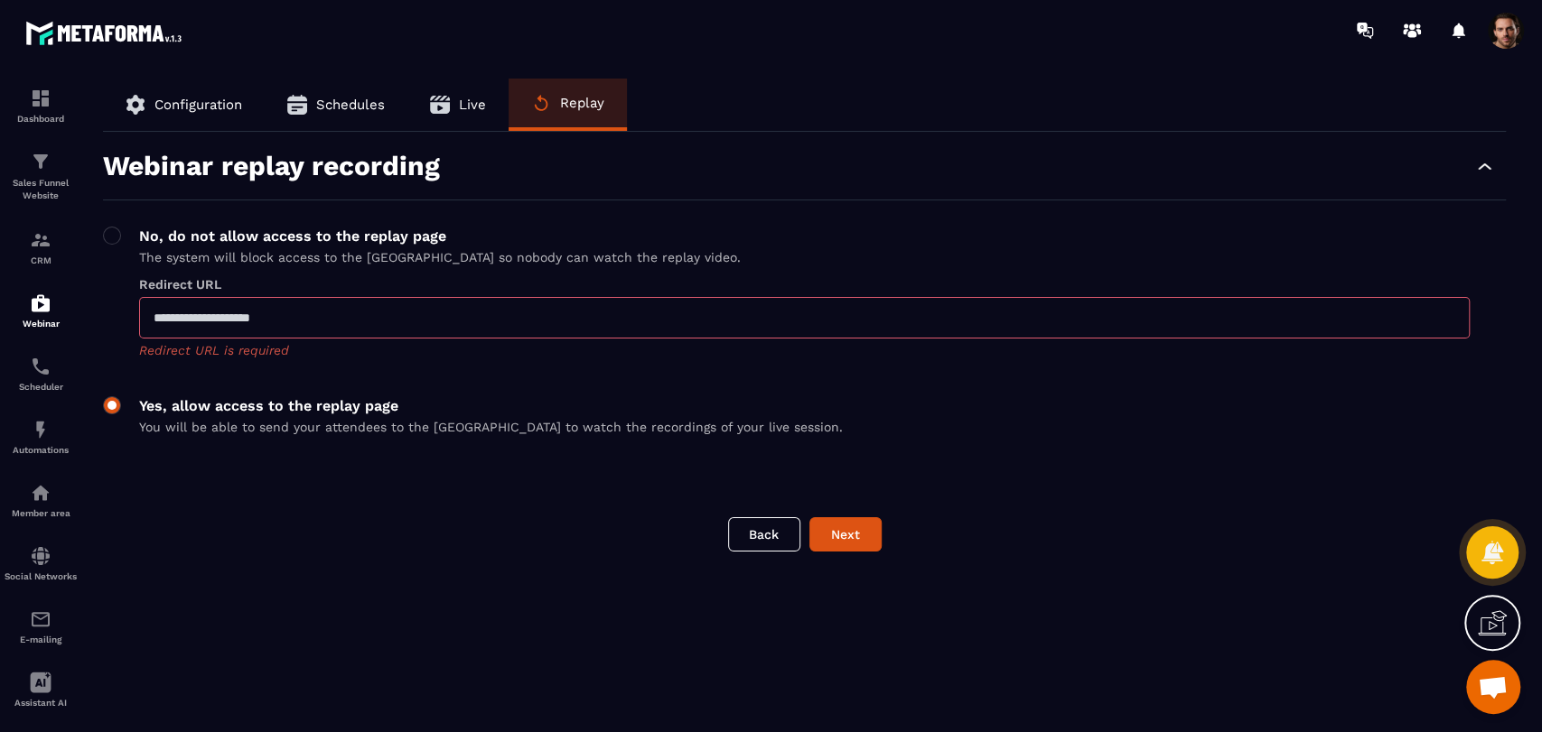
click at [118, 405] on span at bounding box center [112, 405] width 18 height 18
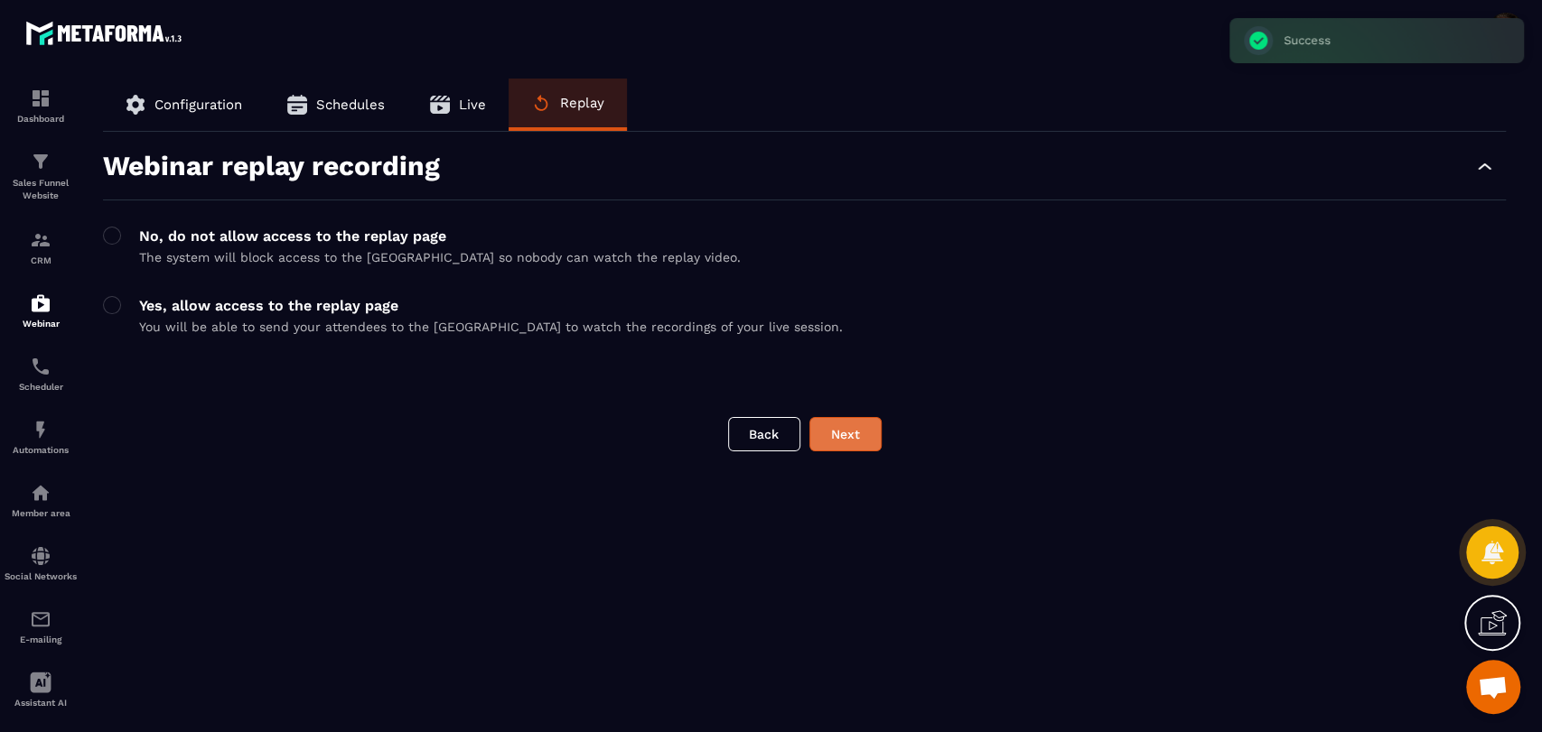
click at [866, 435] on button "Next" at bounding box center [845, 434] width 72 height 34
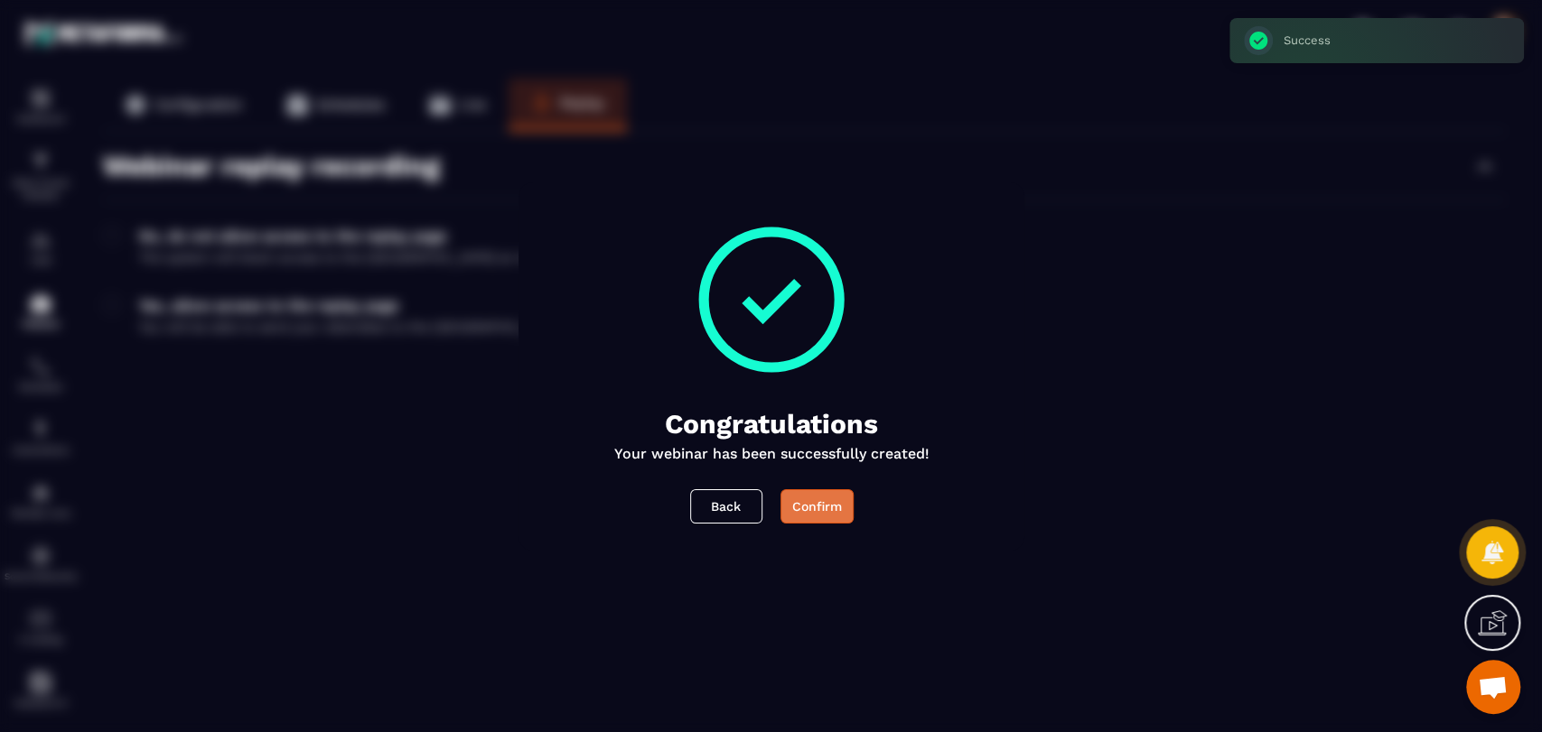
click at [839, 508] on button "Confirm" at bounding box center [815, 506] width 73 height 34
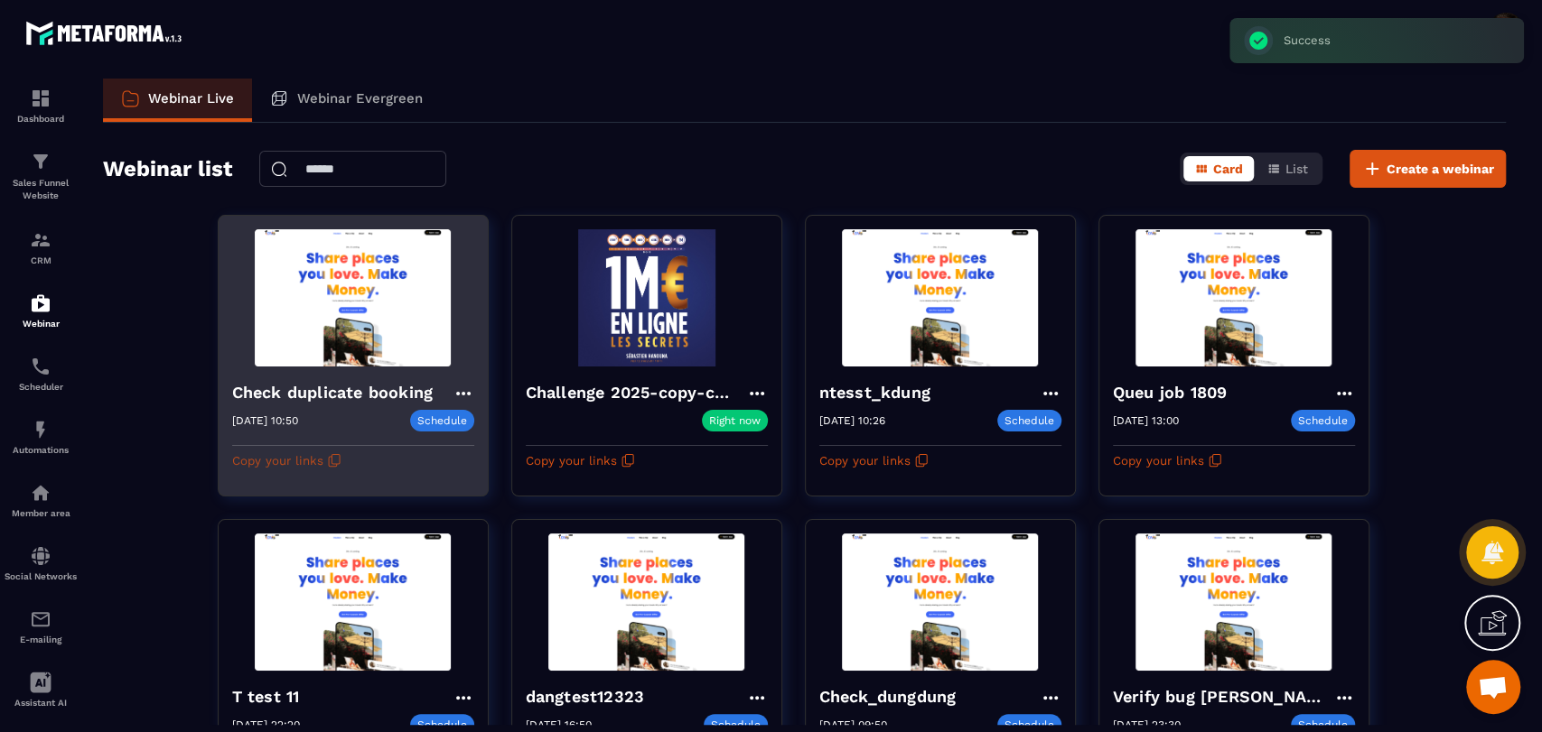
click at [332, 463] on icon "button" at bounding box center [335, 459] width 8 height 10
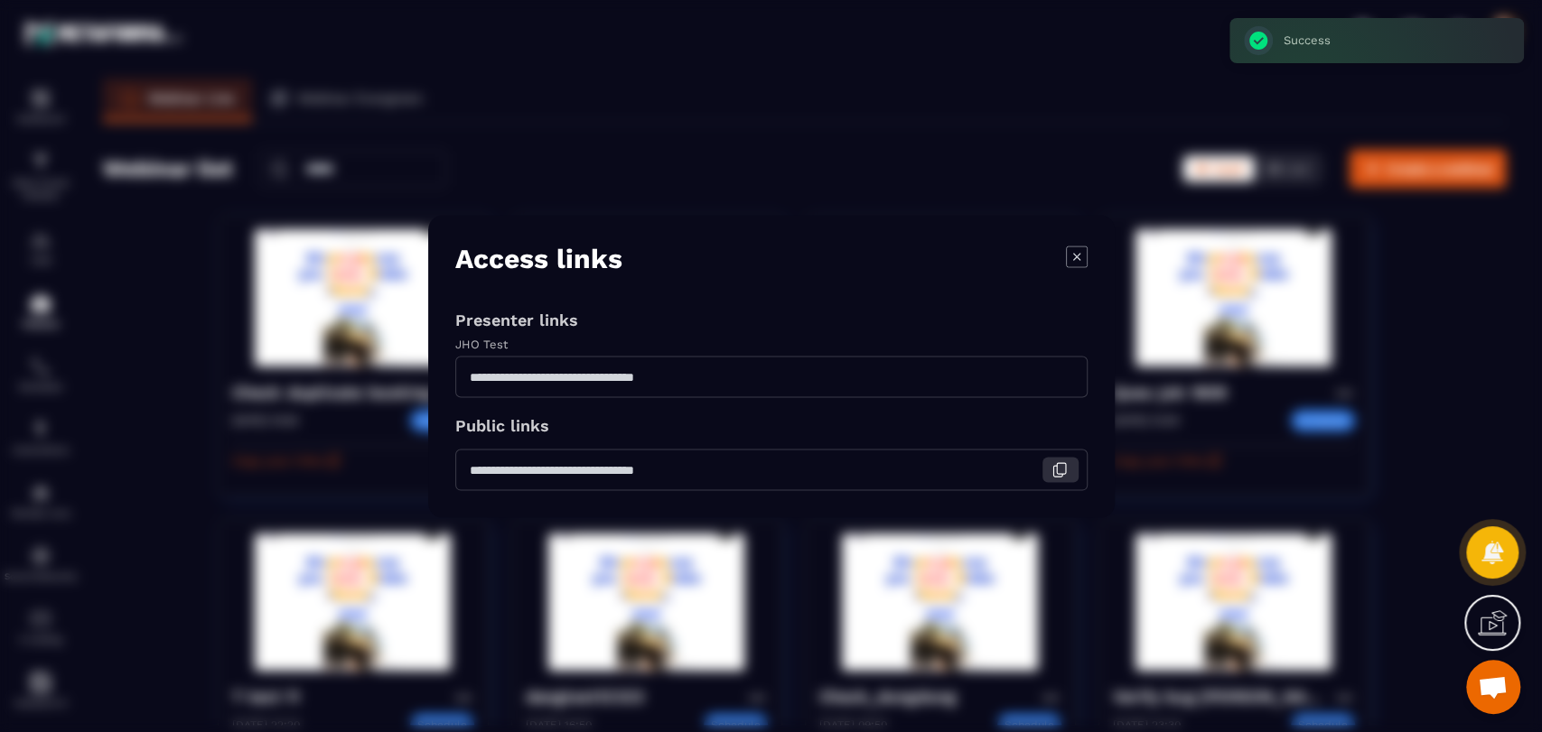
click at [1061, 476] on icon "Modal window" at bounding box center [1057, 471] width 9 height 11
click at [1081, 255] on icon "Modal window" at bounding box center [1077, 257] width 22 height 22
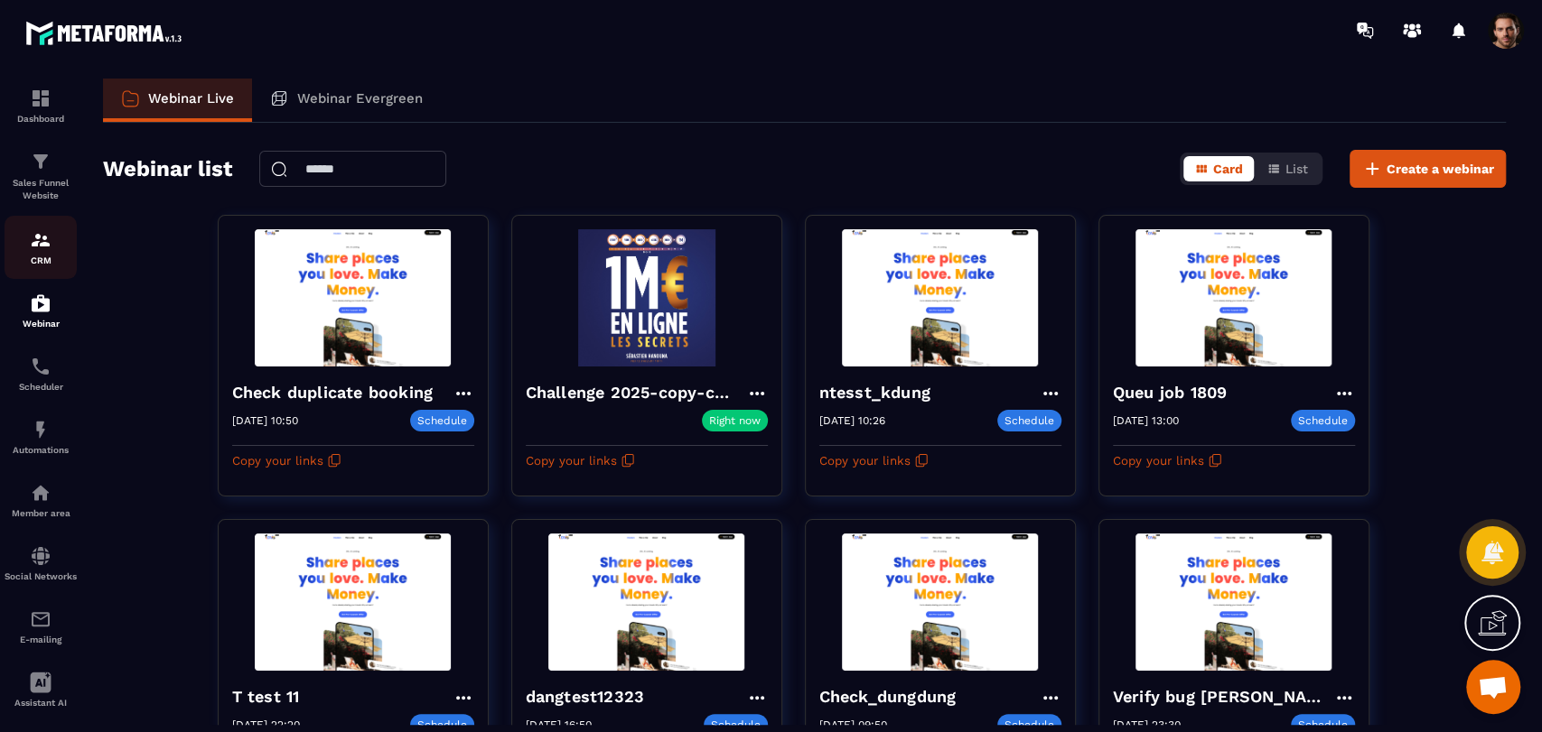
click at [48, 260] on p "CRM" at bounding box center [41, 261] width 72 height 10
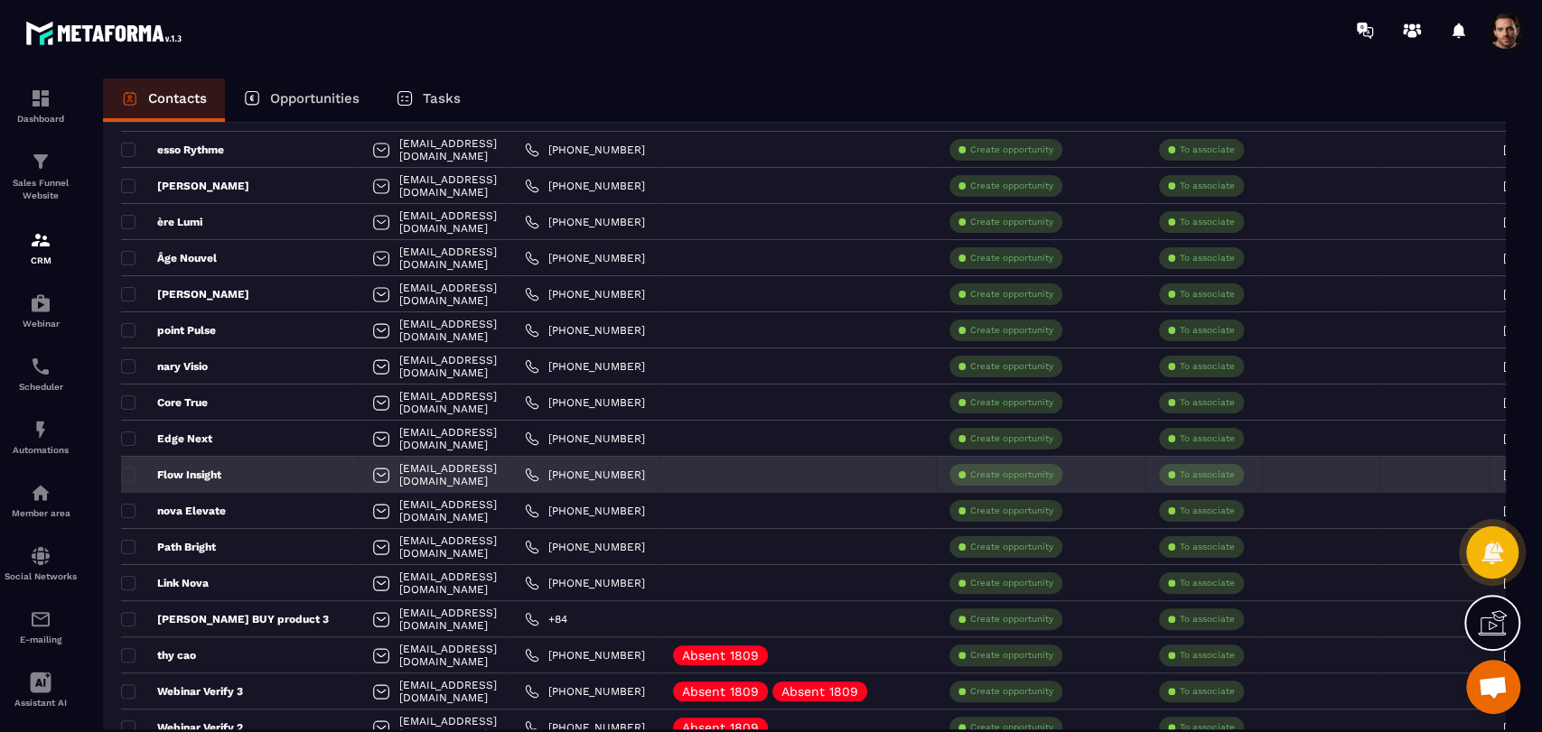
scroll to position [144, 0]
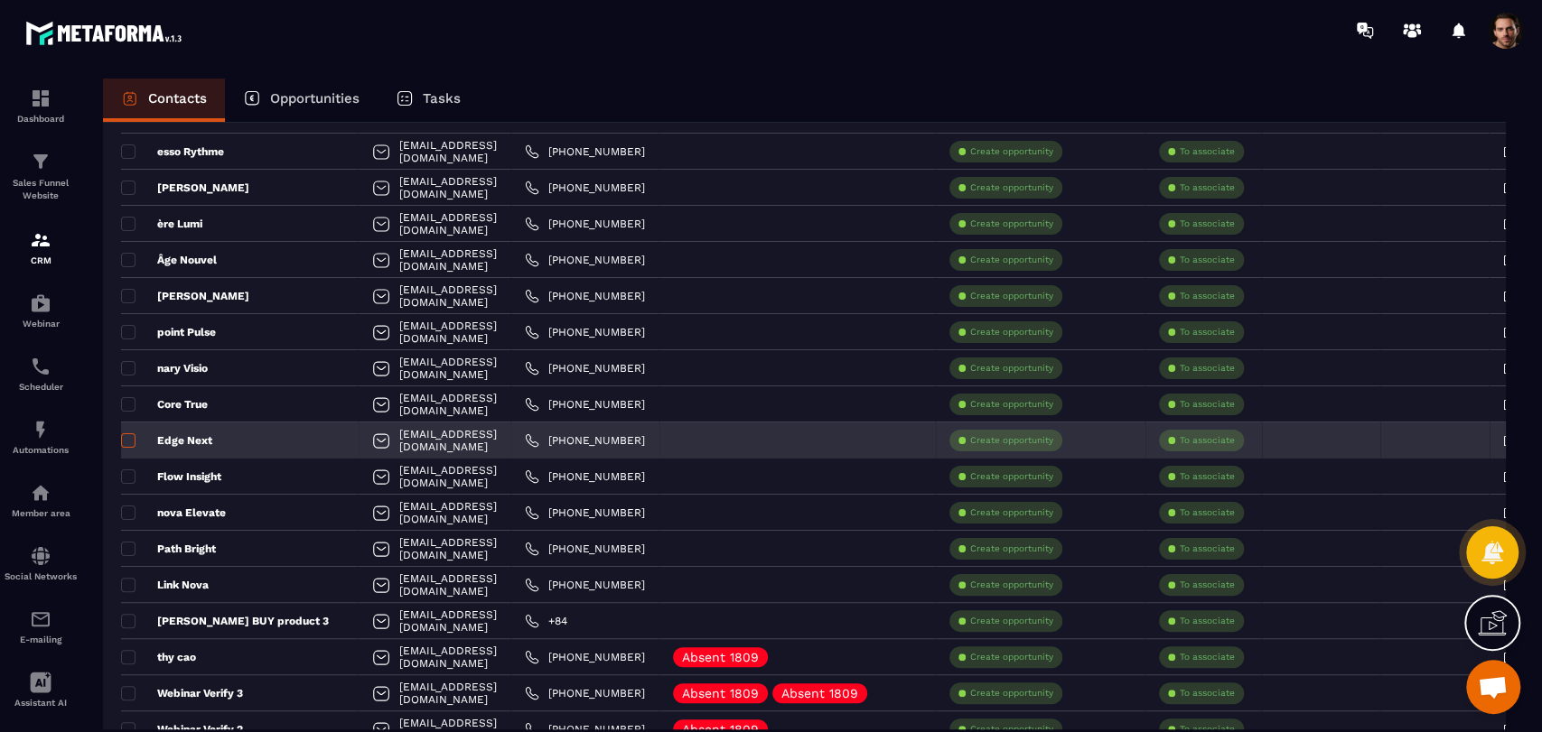
click at [122, 441] on span at bounding box center [128, 440] width 14 height 14
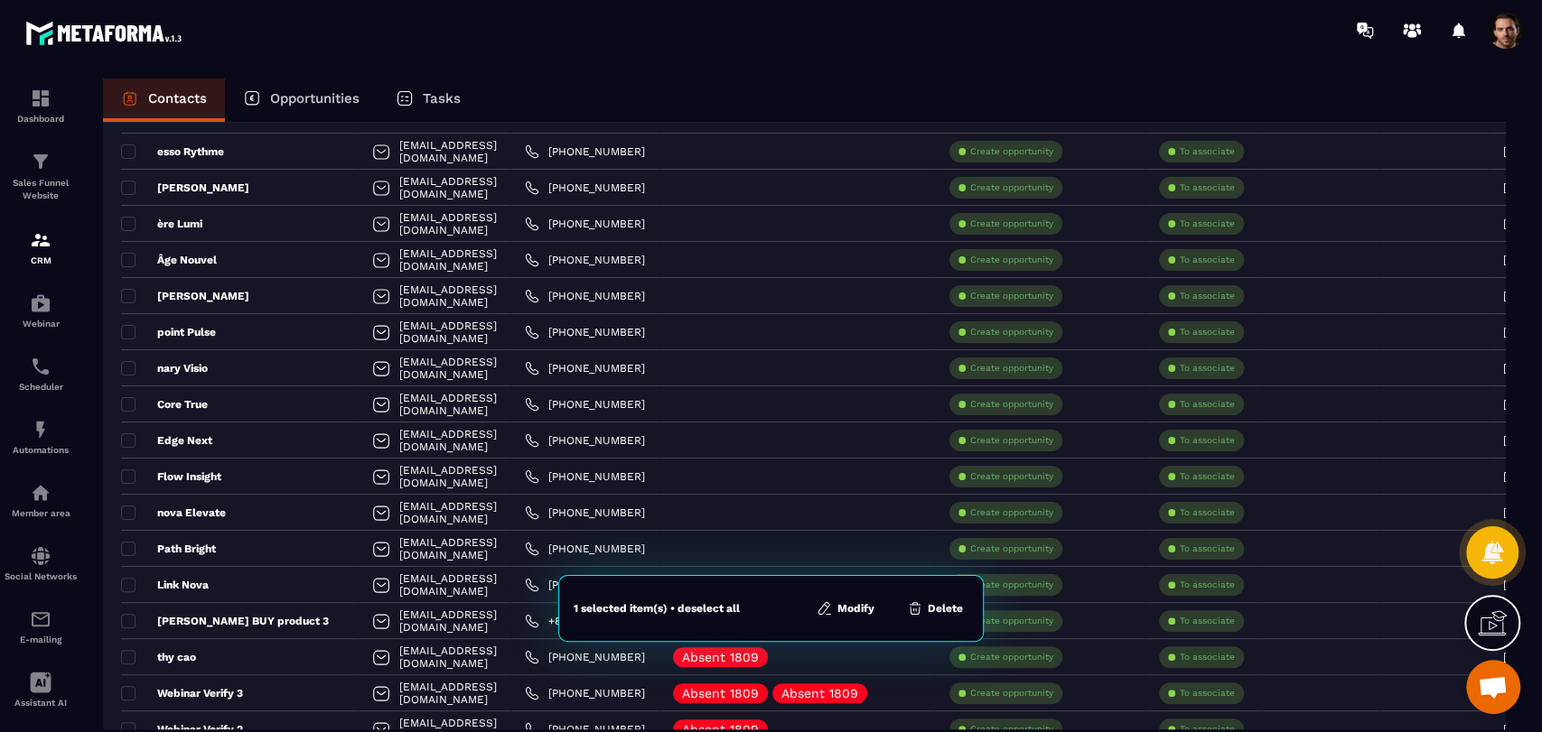
click at [872, 616] on button "Modify" at bounding box center [845, 609] width 69 height 18
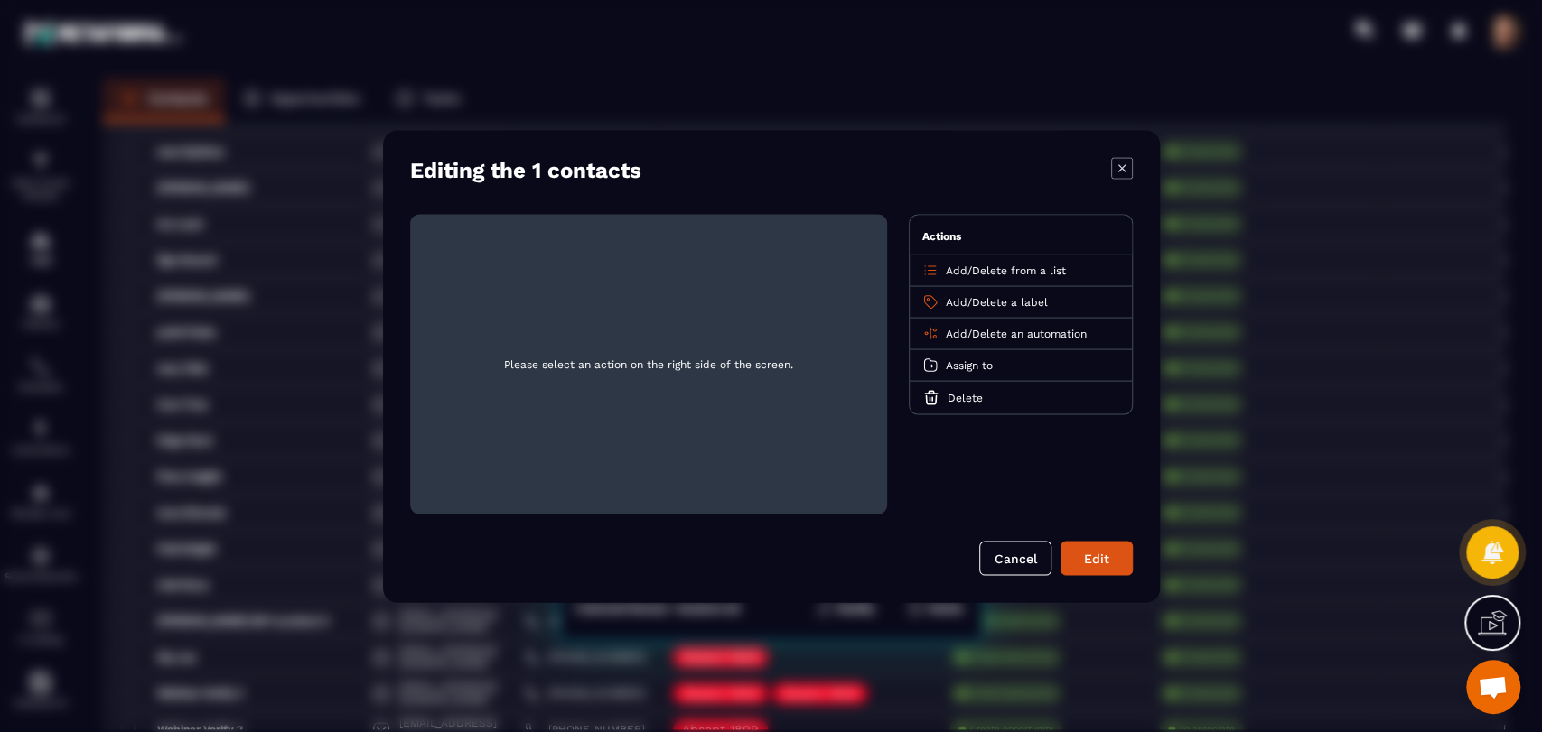
click at [949, 333] on span "Add" at bounding box center [957, 333] width 22 height 13
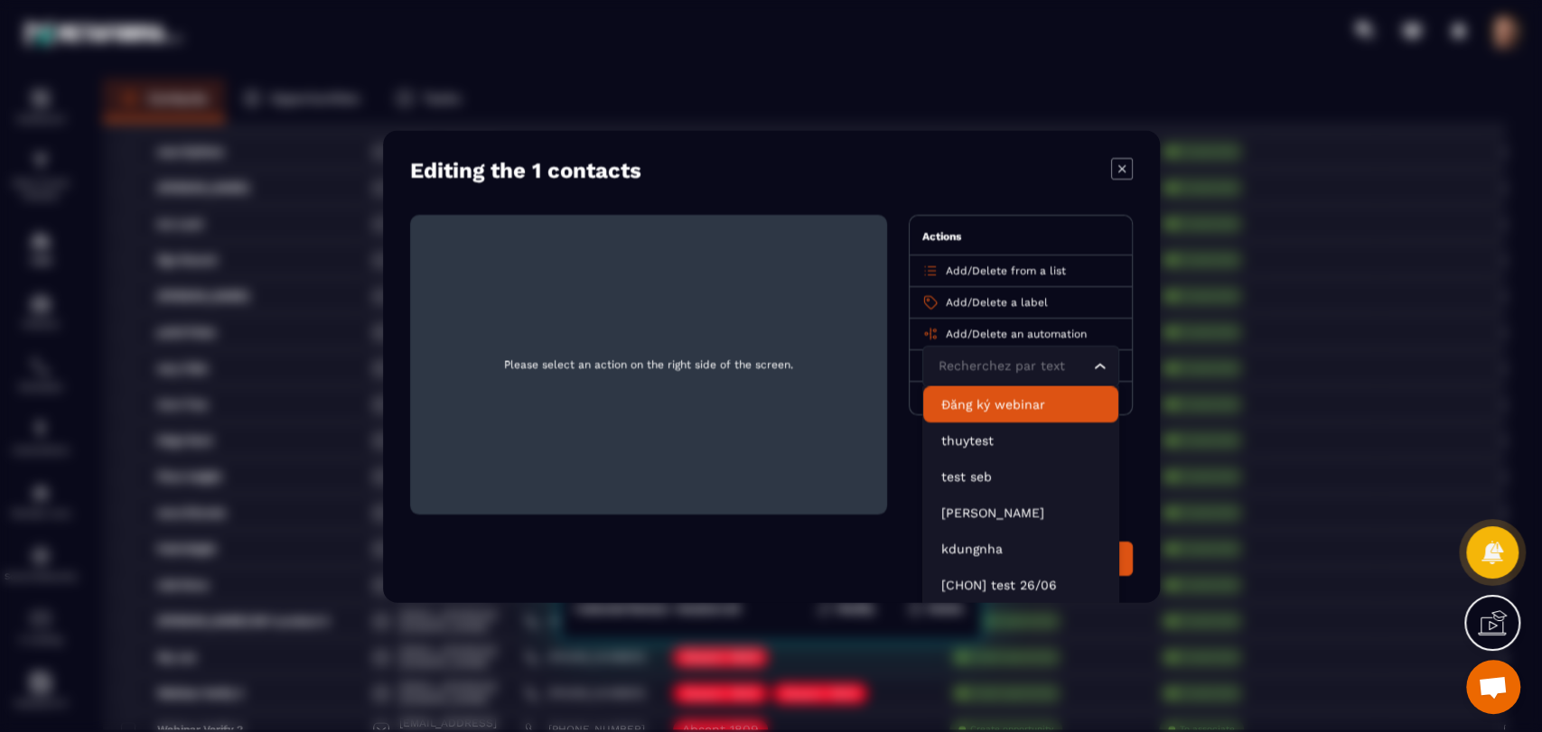
click at [1019, 405] on p "Đăng ký webinar" at bounding box center [1020, 404] width 159 height 18
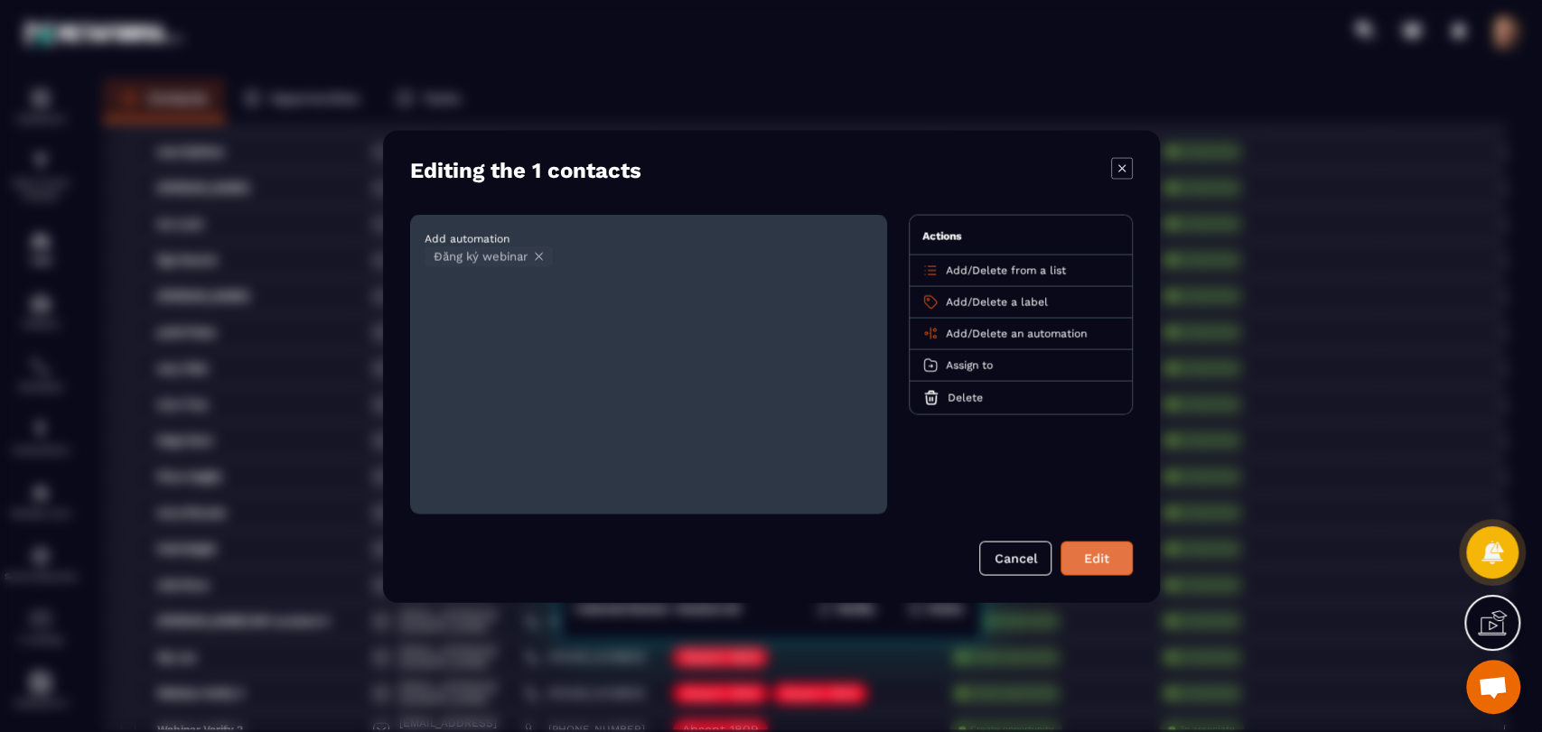
click at [1098, 562] on button "Edit" at bounding box center [1096, 558] width 72 height 34
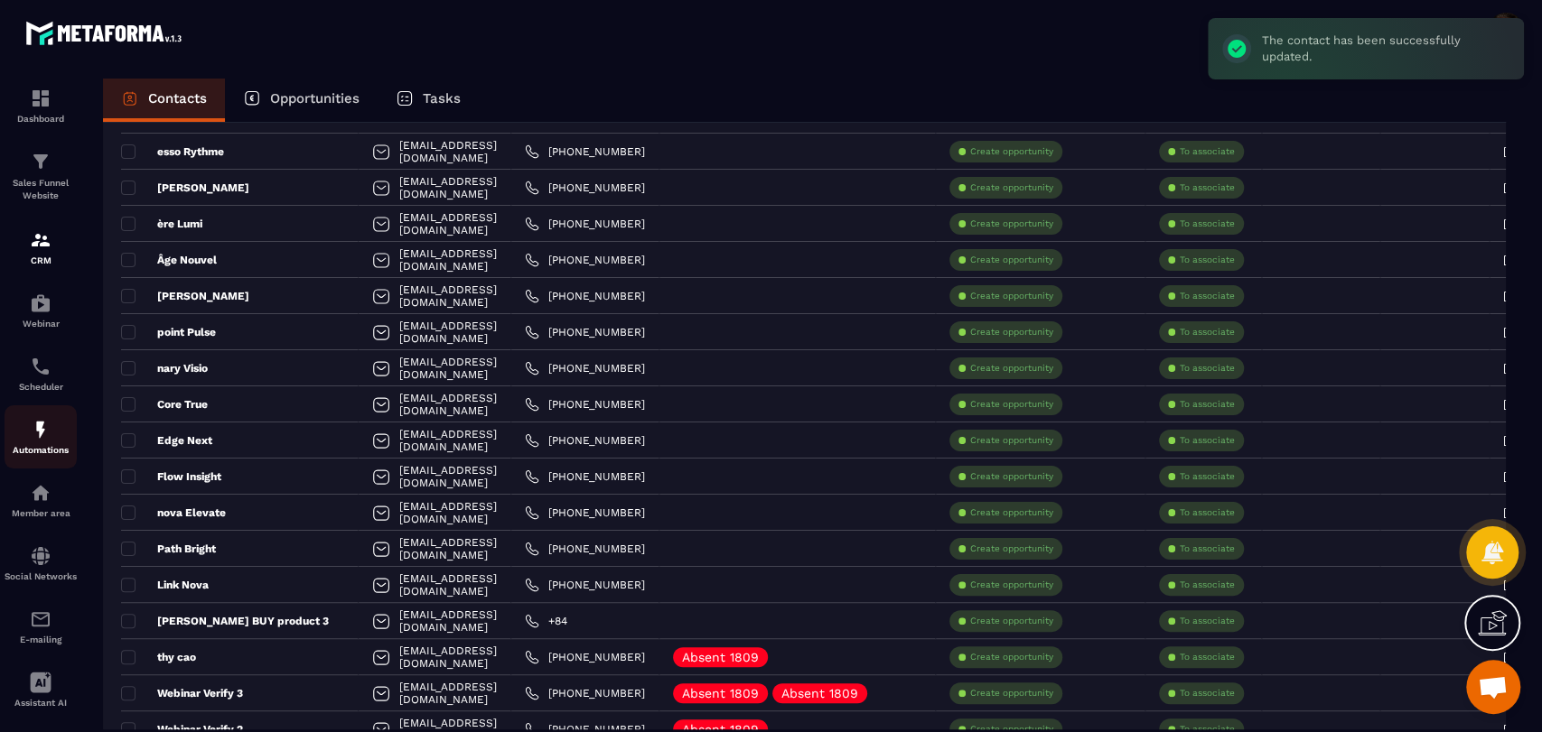
click at [41, 447] on p "Automations" at bounding box center [41, 450] width 72 height 10
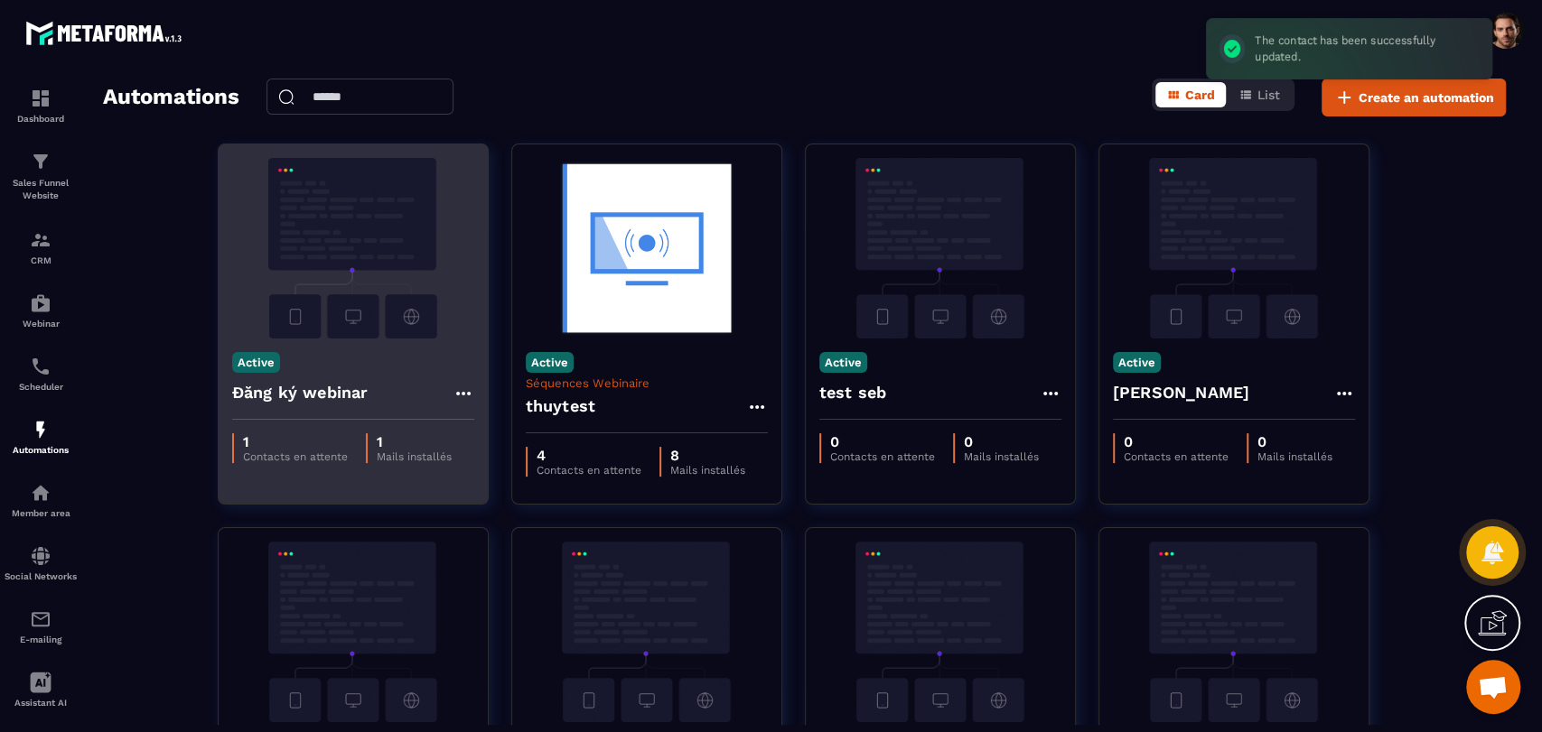
click at [457, 392] on icon at bounding box center [463, 394] width 22 height 22
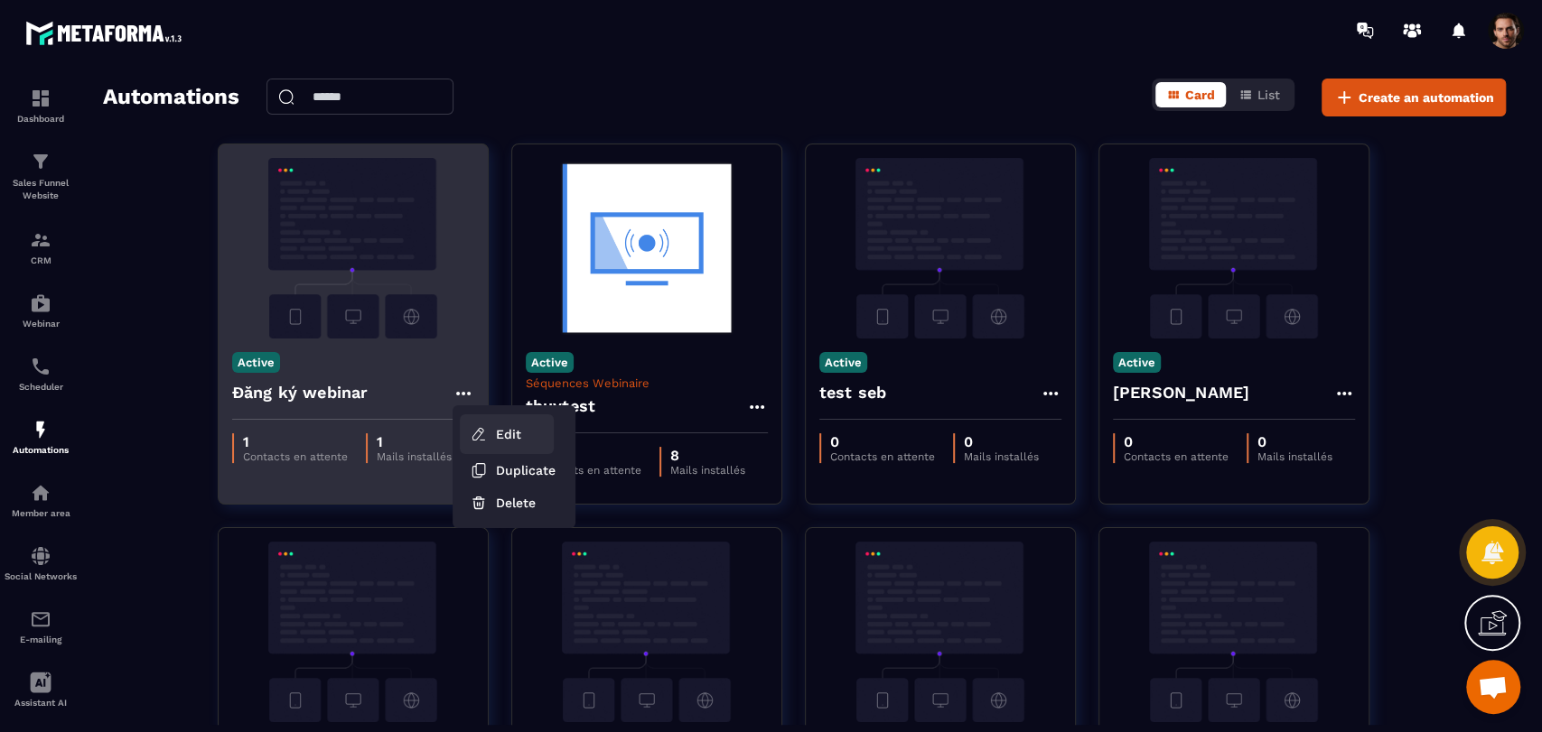
click at [491, 430] on link "Edit" at bounding box center [507, 435] width 94 height 40
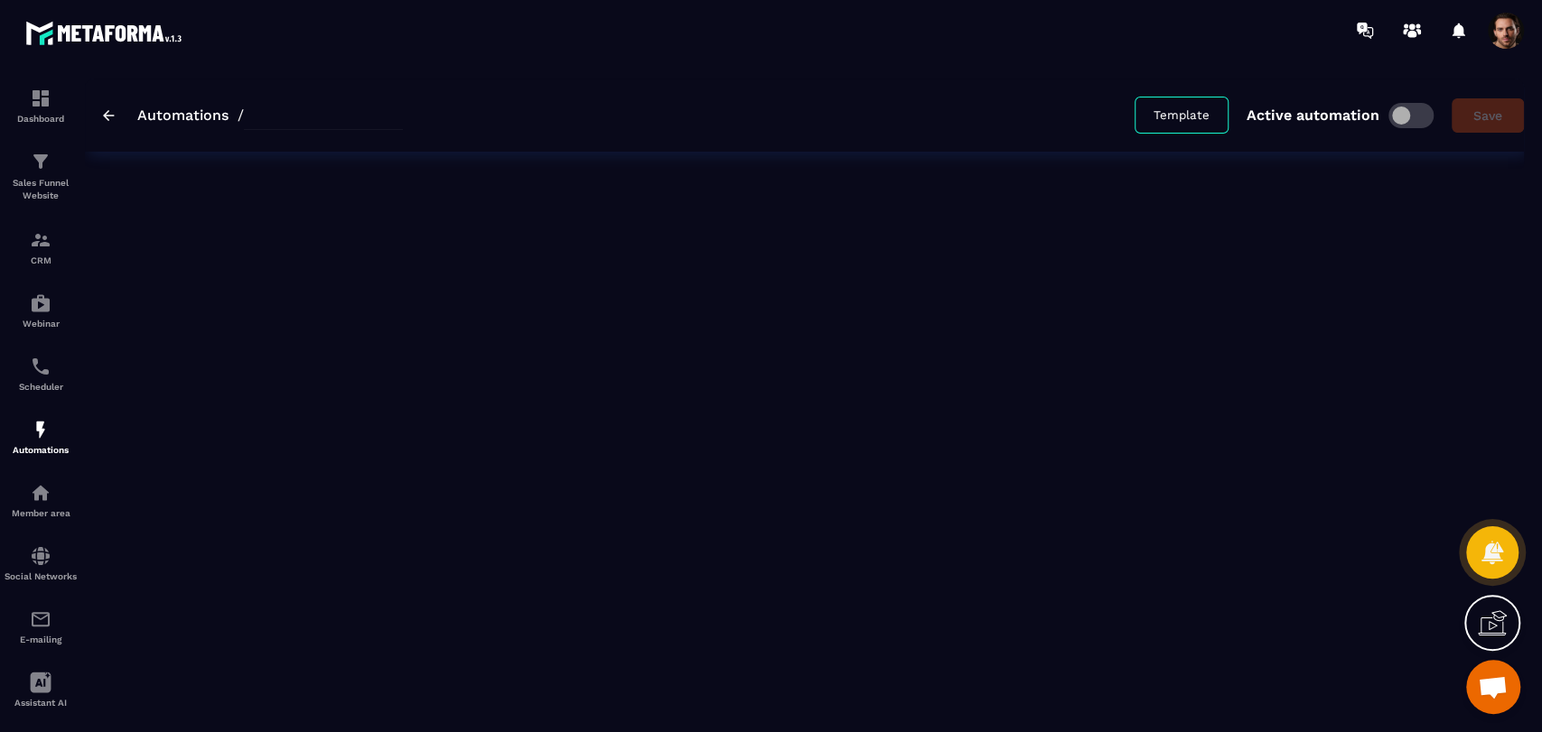
type input "**********"
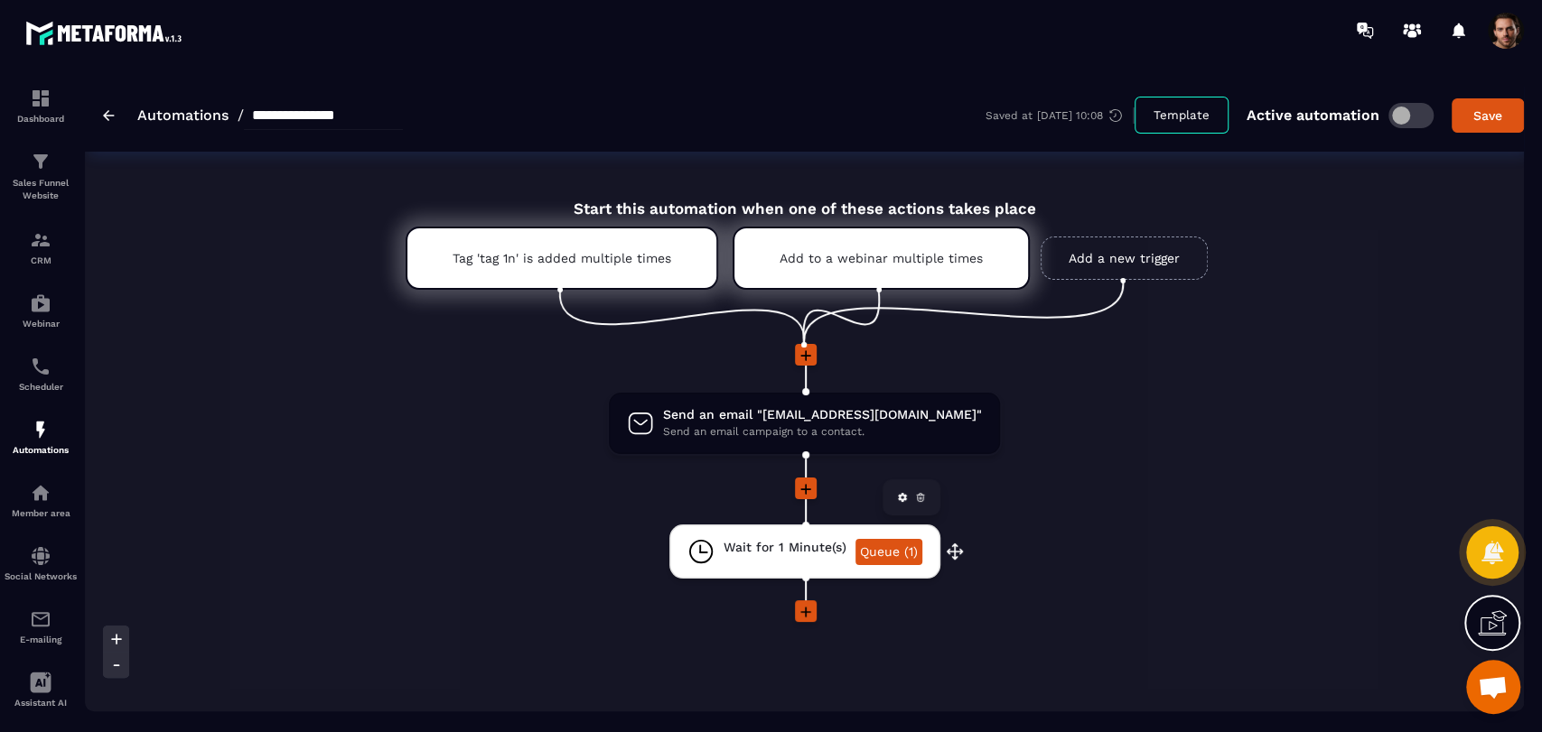
click at [886, 552] on link "Queue (1)" at bounding box center [888, 552] width 67 height 26
